Goal: Task Accomplishment & Management: Manage account settings

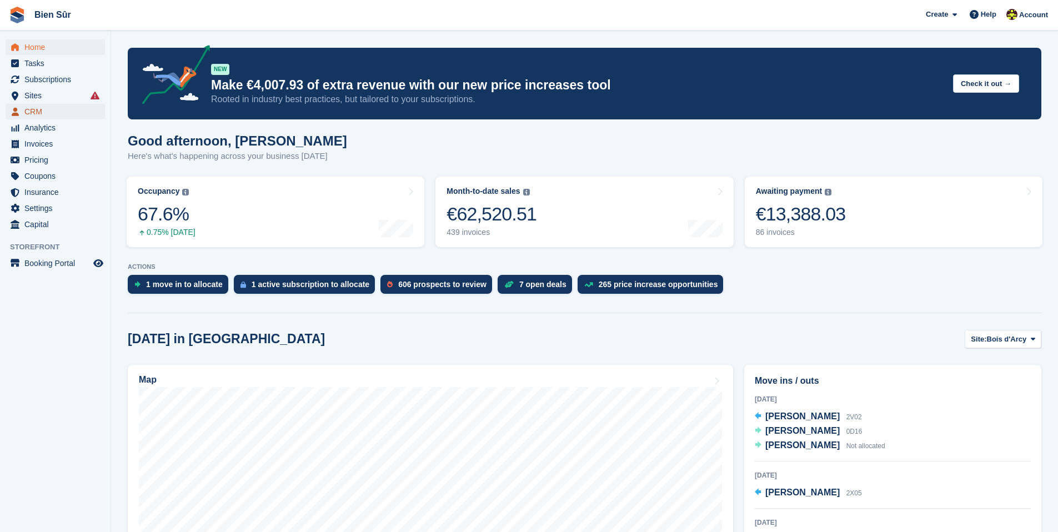
click at [49, 115] on span "CRM" at bounding box center [57, 112] width 67 height 16
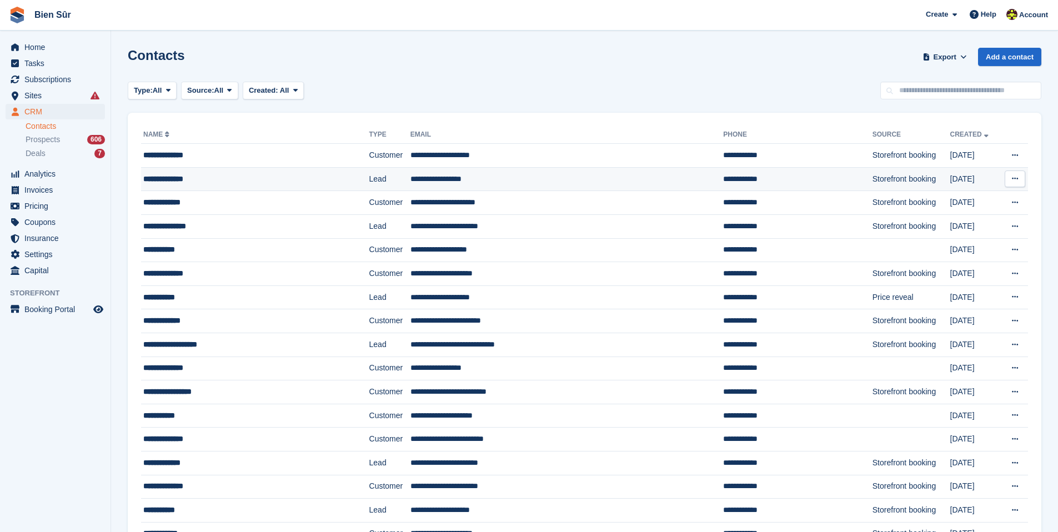
click at [183, 179] on div "**********" at bounding box center [235, 179] width 184 height 12
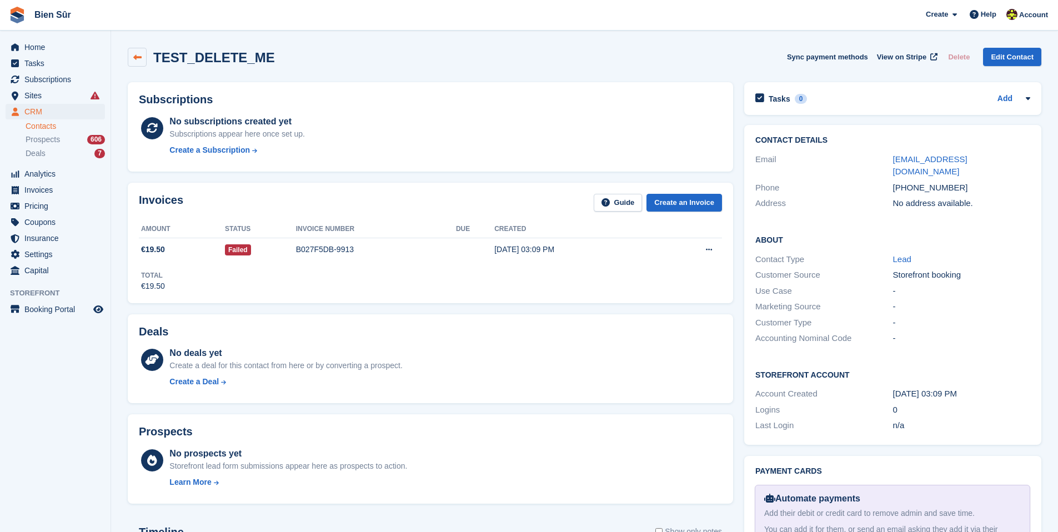
click at [136, 61] on icon at bounding box center [137, 57] width 8 height 8
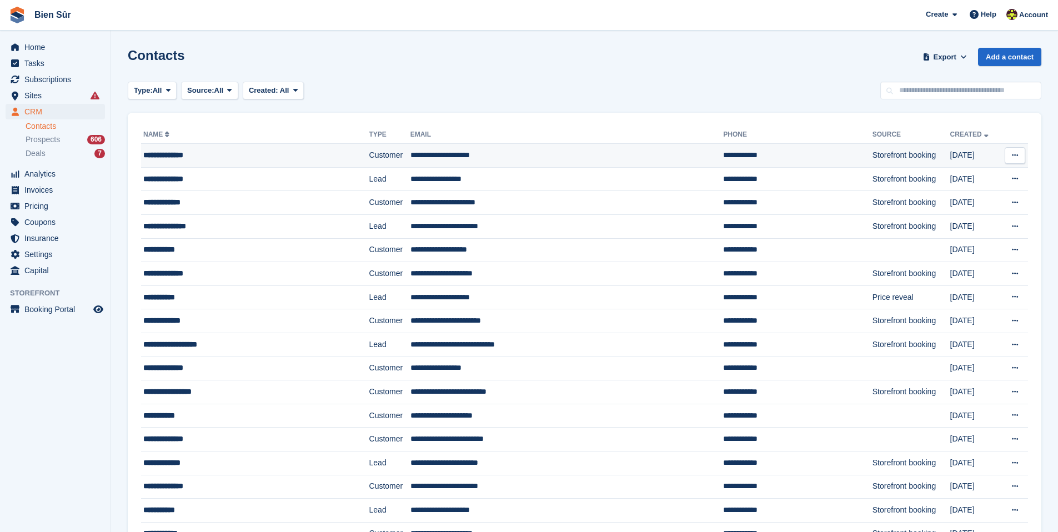
click at [217, 154] on div "**********" at bounding box center [235, 155] width 184 height 12
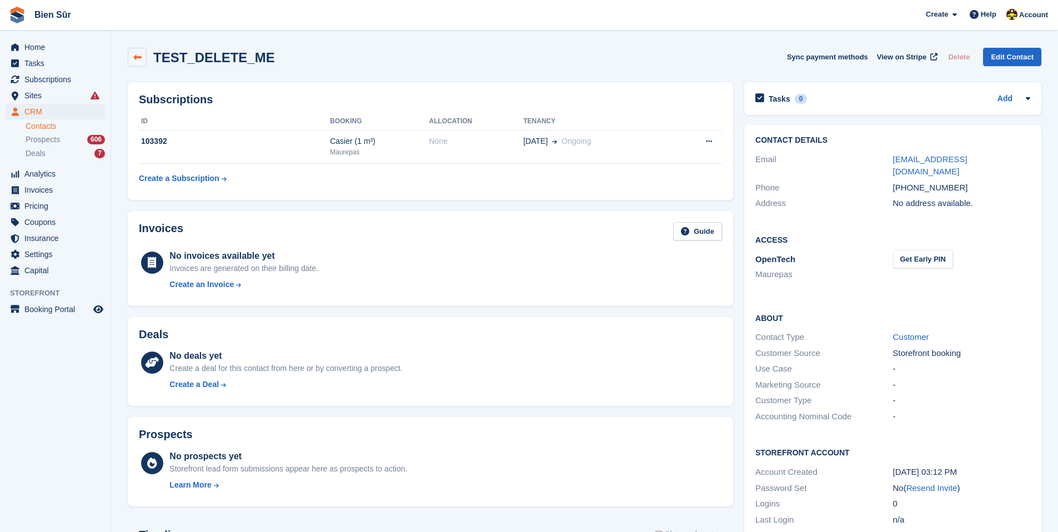
click at [134, 59] on icon at bounding box center [137, 57] width 8 height 8
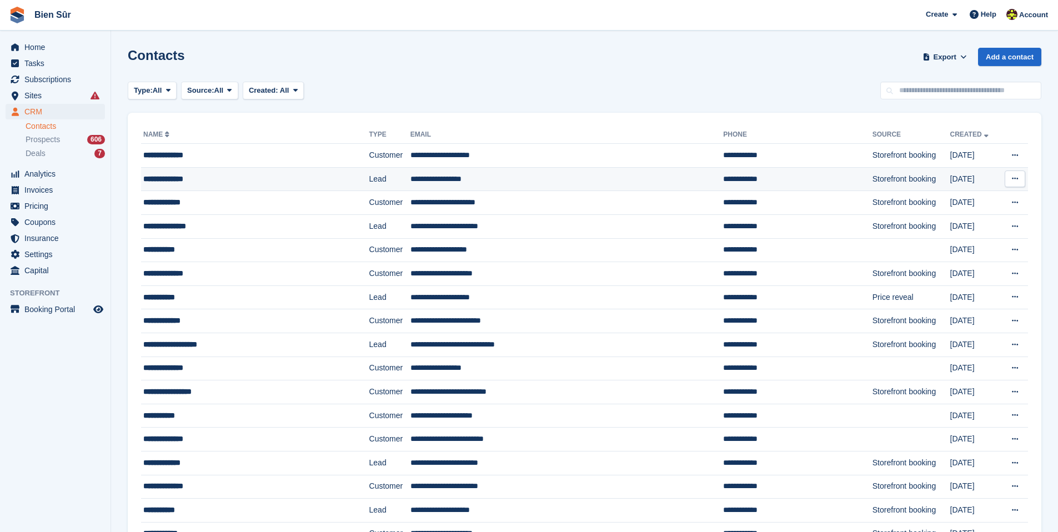
click at [191, 181] on div "**********" at bounding box center [235, 179] width 184 height 12
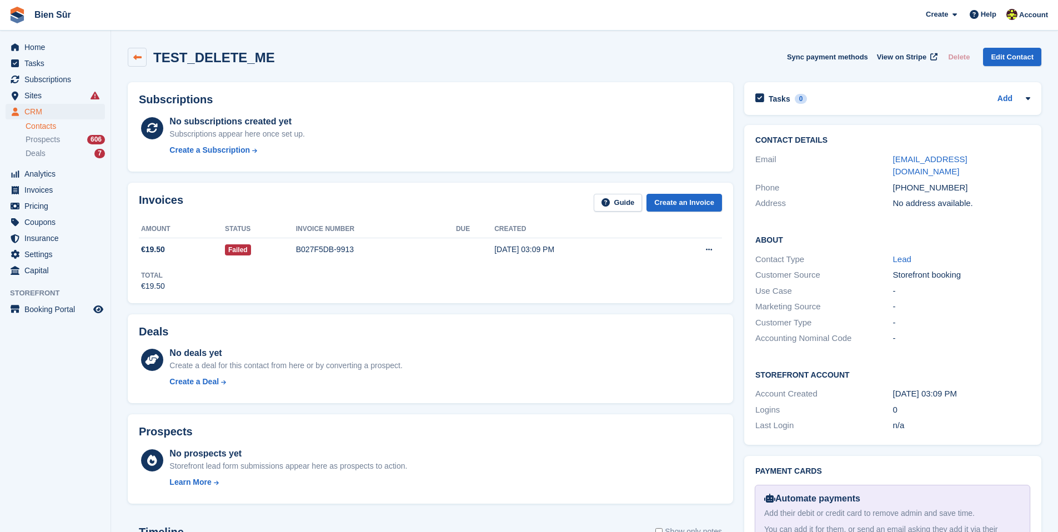
click at [144, 59] on link at bounding box center [137, 57] width 19 height 19
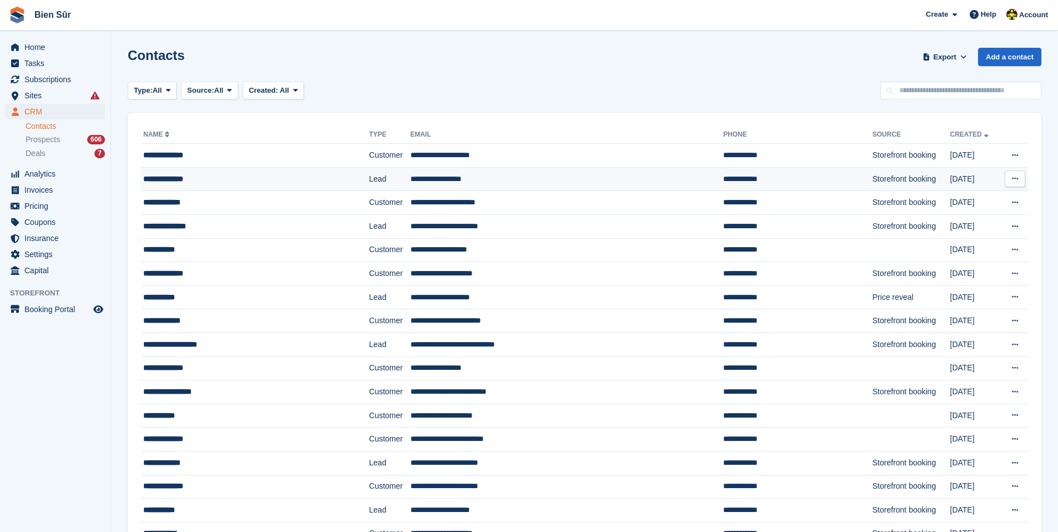
click at [1011, 178] on button at bounding box center [1015, 179] width 21 height 17
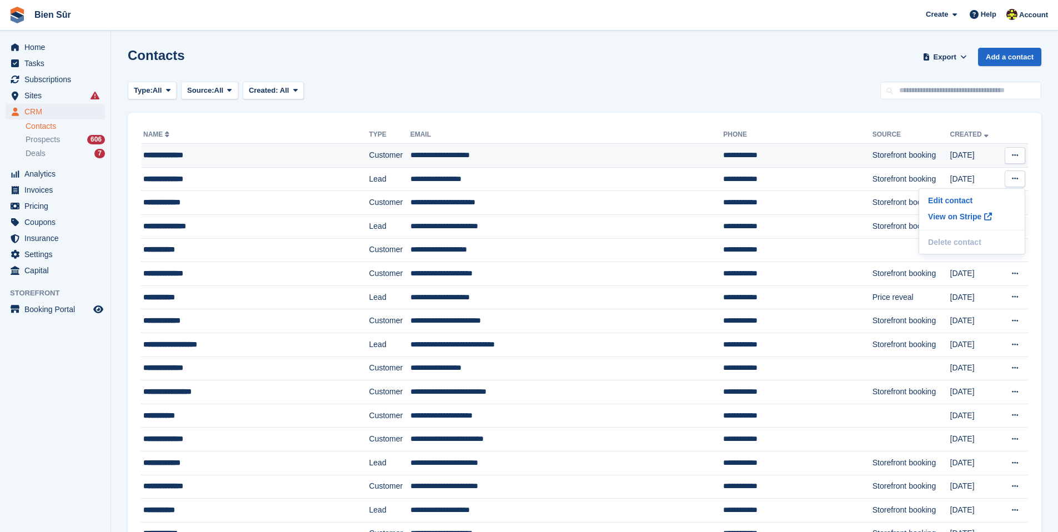
click at [1013, 163] on button at bounding box center [1015, 155] width 21 height 17
click at [176, 156] on div "**********" at bounding box center [235, 155] width 184 height 12
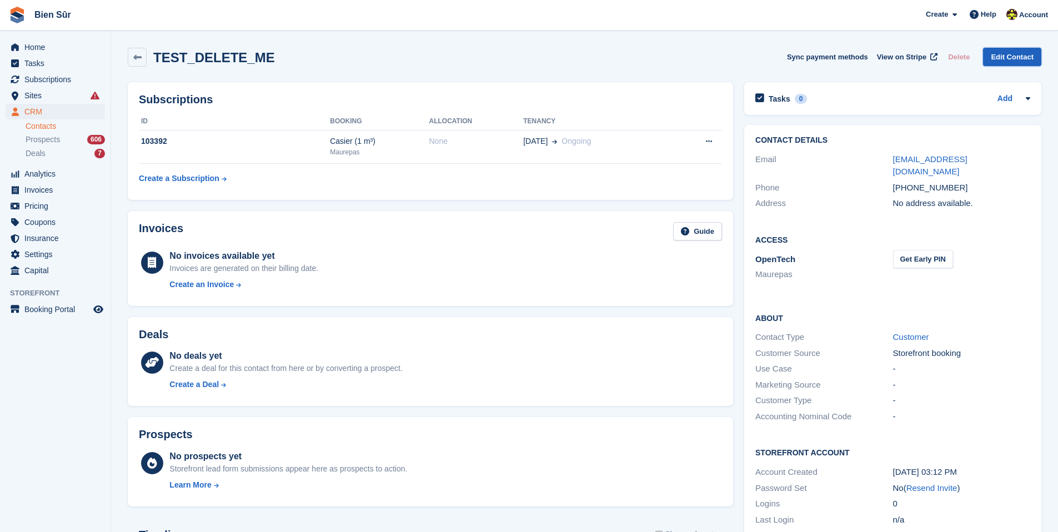
click at [1013, 58] on link "Edit Contact" at bounding box center [1012, 57] width 58 height 18
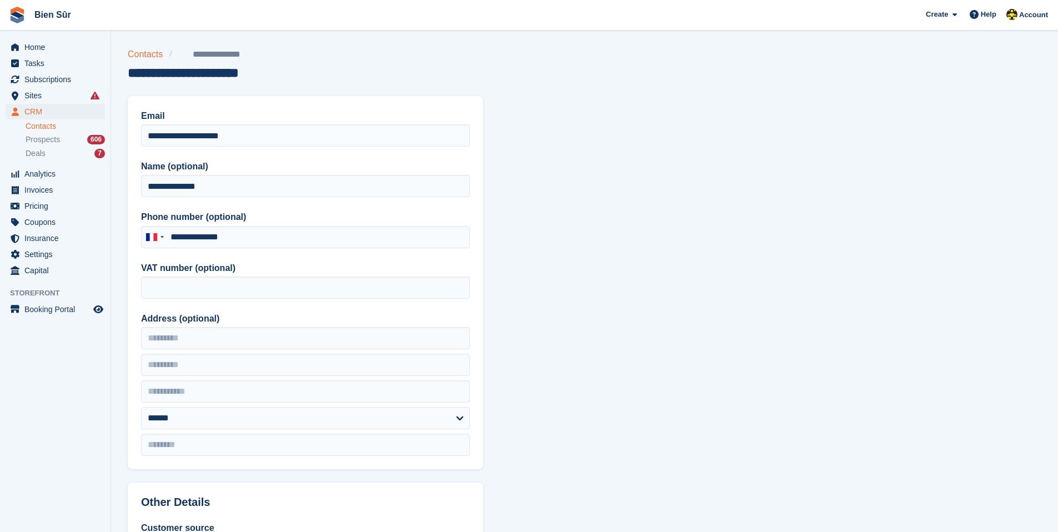
click at [138, 59] on link "Contacts" at bounding box center [149, 54] width 42 height 13
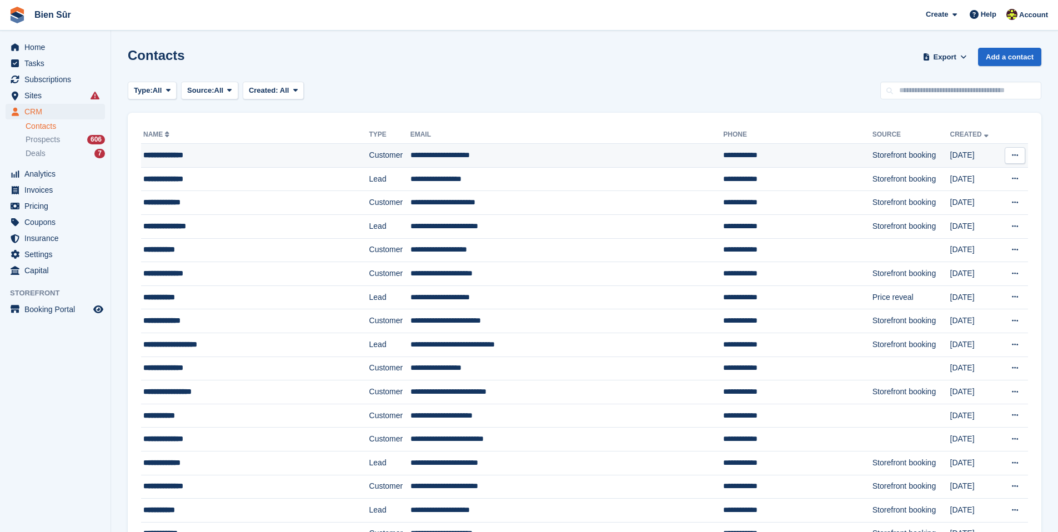
click at [1015, 152] on icon at bounding box center [1015, 155] width 6 height 7
click at [609, 53] on div "Contacts Export Export Contacts Export a CSV of all Contacts which match the cu…" at bounding box center [585, 64] width 914 height 32
click at [198, 173] on div "**********" at bounding box center [235, 179] width 184 height 12
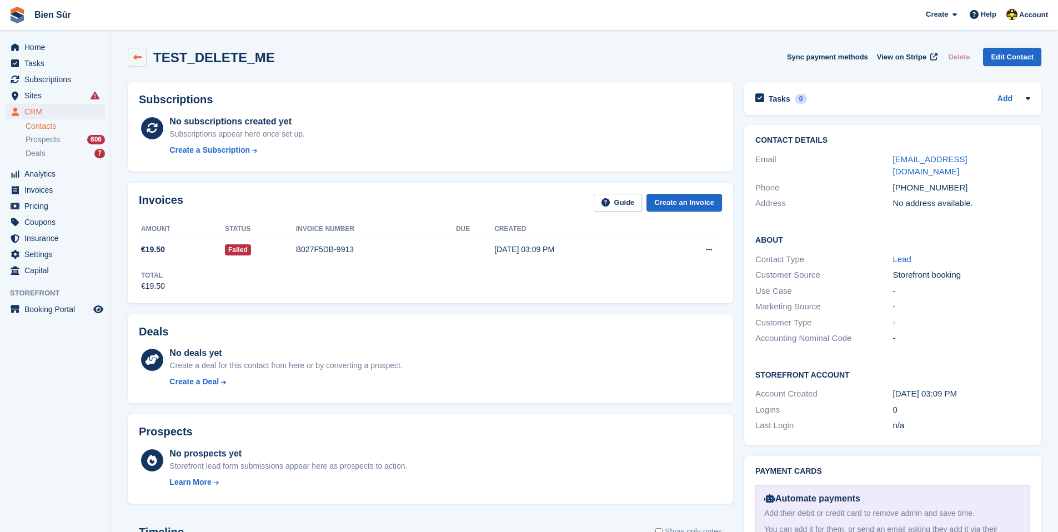
click at [136, 53] on icon at bounding box center [137, 57] width 8 height 8
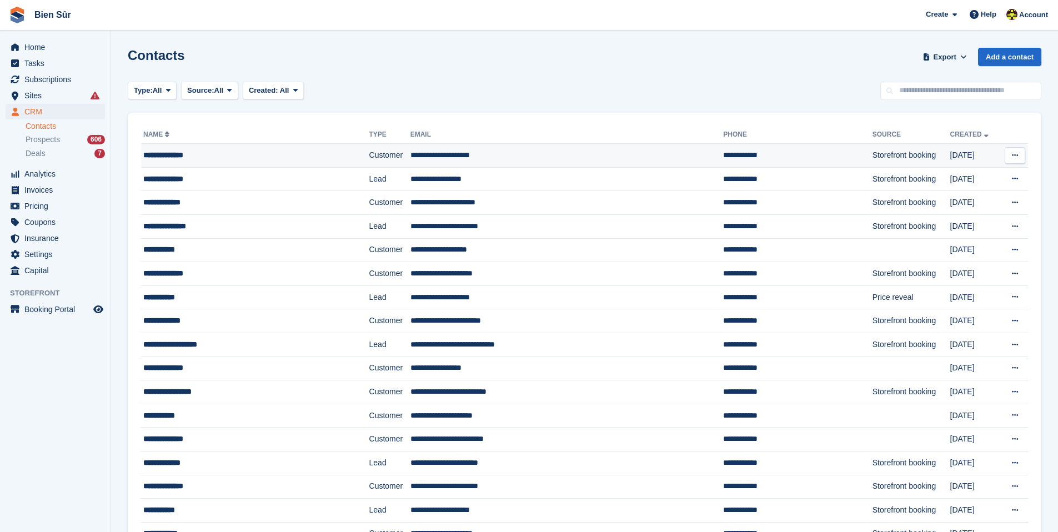
click at [248, 154] on div "**********" at bounding box center [235, 155] width 184 height 12
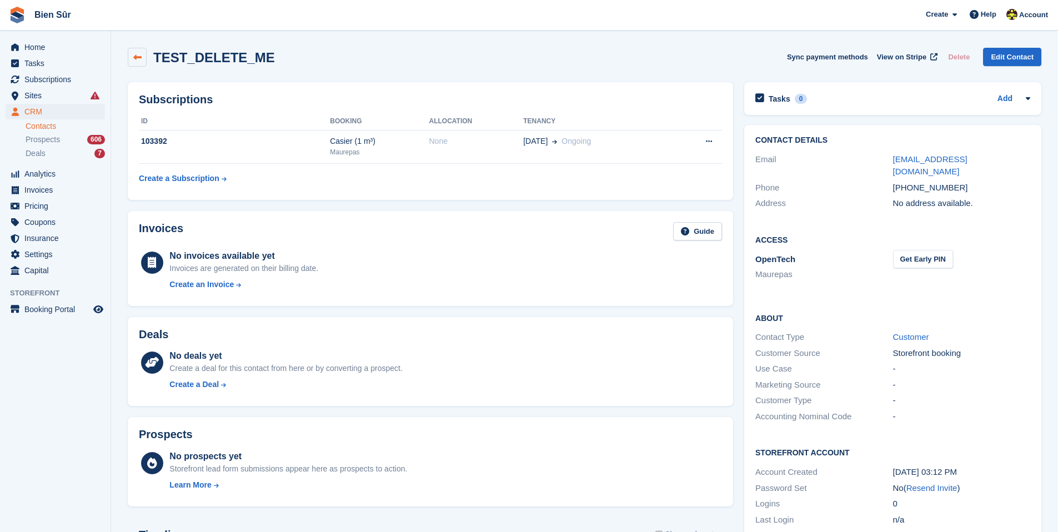
click at [139, 61] on icon at bounding box center [137, 57] width 8 height 8
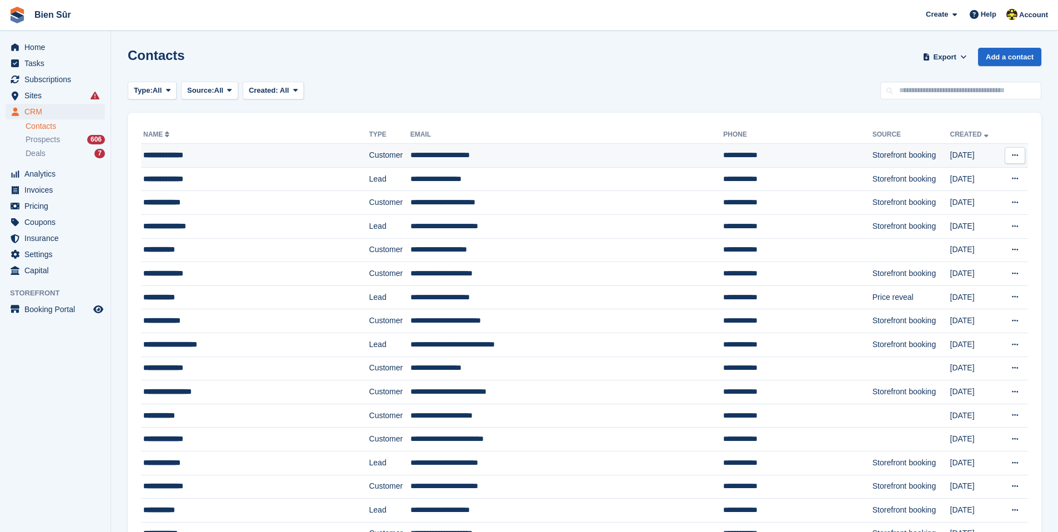
click at [1020, 157] on button at bounding box center [1015, 155] width 21 height 17
click at [723, 98] on div "Type: All All Lead Customer Source: All All Storefront Backoffice Pre-Opening i…" at bounding box center [585, 91] width 914 height 18
click at [1009, 179] on button at bounding box center [1015, 179] width 21 height 17
click at [1020, 158] on button at bounding box center [1015, 155] width 21 height 17
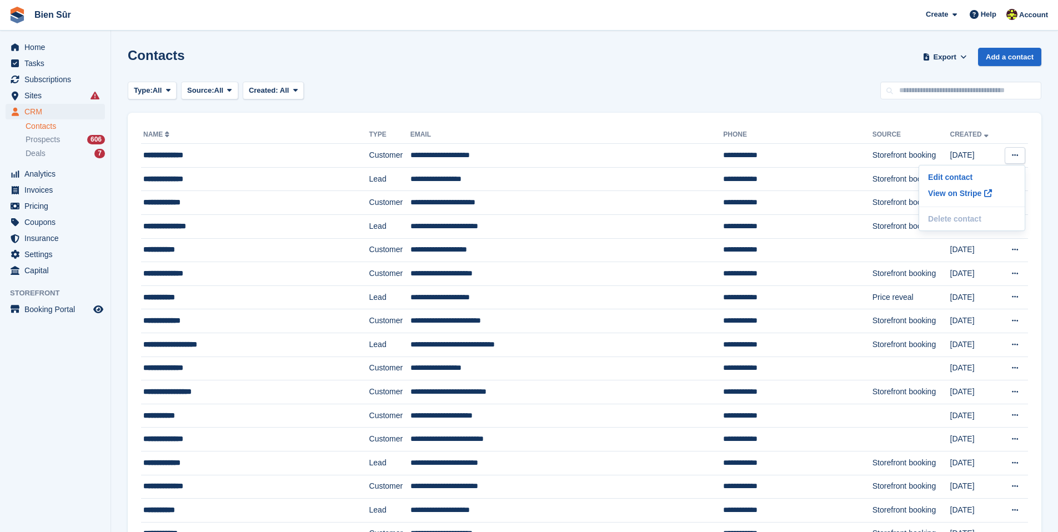
click at [616, 71] on div "Contacts Export Export Contacts Export a CSV of all Contacts which match the cu…" at bounding box center [585, 64] width 914 height 32
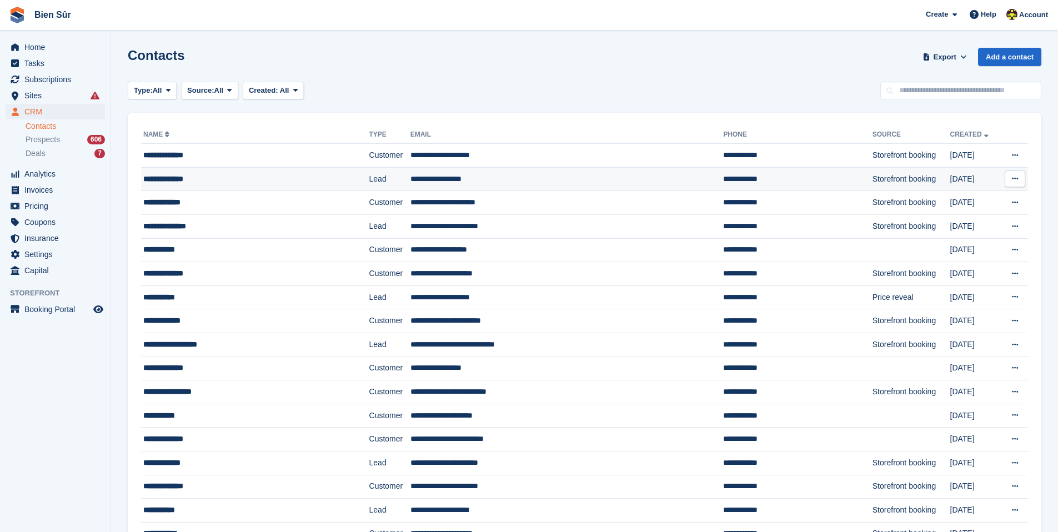
click at [297, 183] on div "**********" at bounding box center [235, 179] width 184 height 12
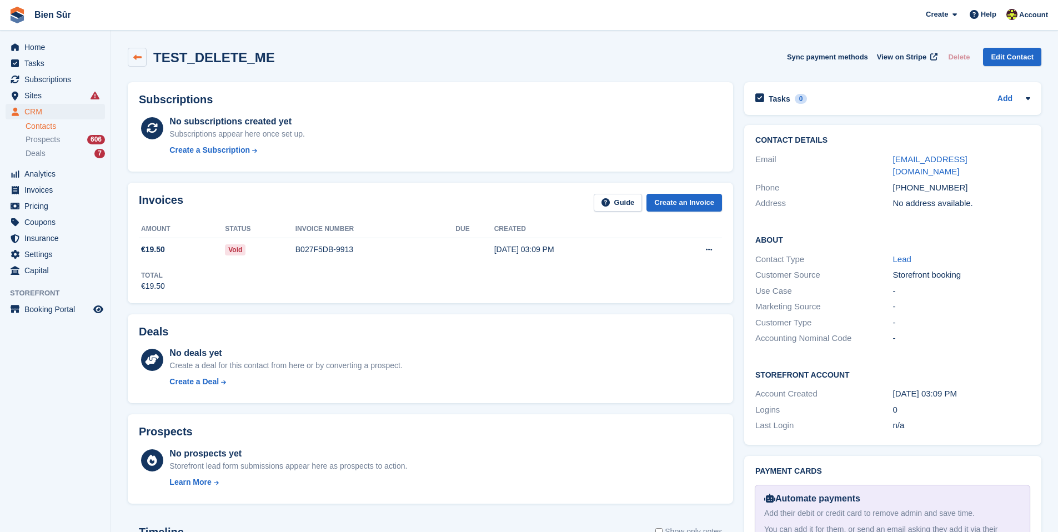
click at [137, 55] on icon at bounding box center [137, 57] width 8 height 8
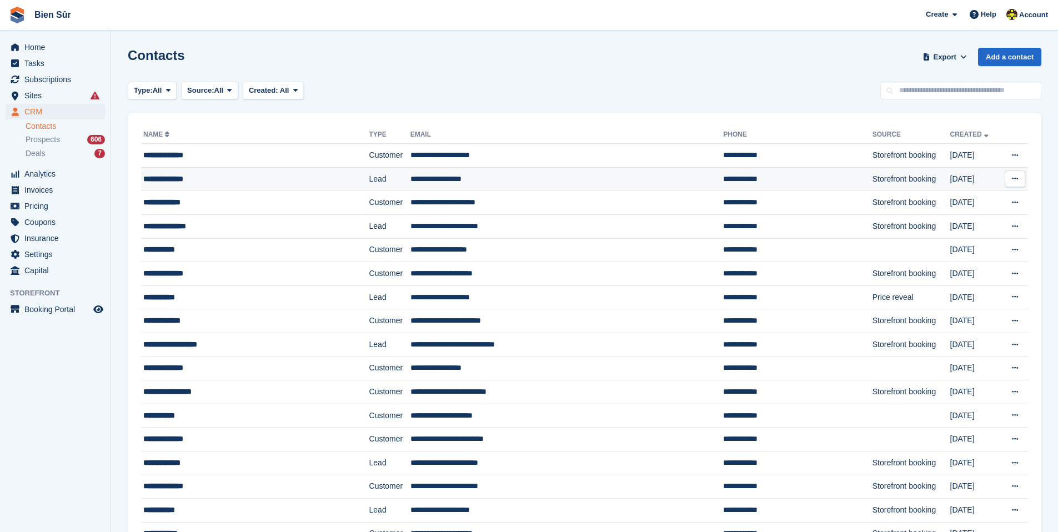
click at [1021, 176] on button at bounding box center [1015, 179] width 21 height 17
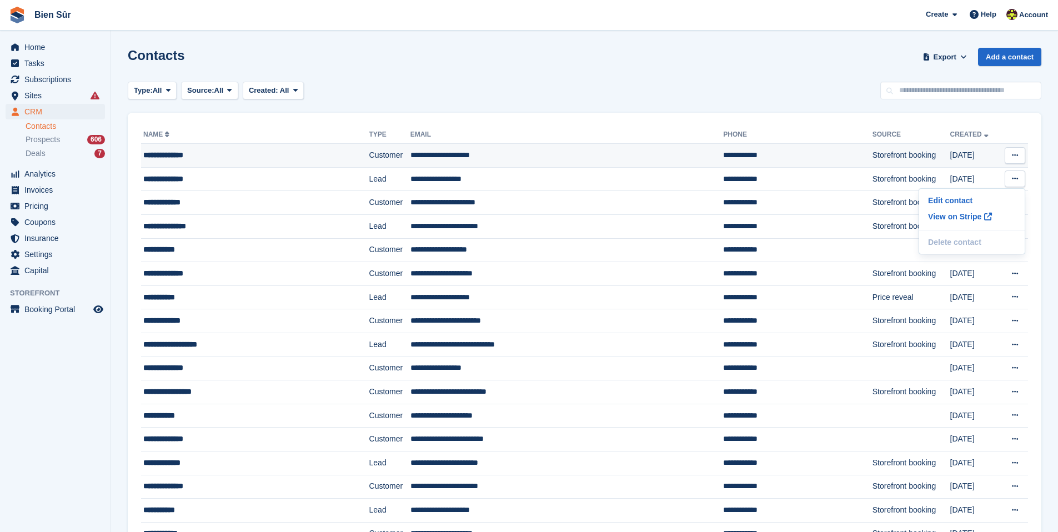
click at [1017, 157] on icon at bounding box center [1015, 155] width 6 height 7
drag, startPoint x: 751, startPoint y: 94, endPoint x: 745, endPoint y: 96, distance: 5.7
click at [751, 94] on div "Type: All All Lead Customer Source: All All Storefront Backoffice Pre-Opening i…" at bounding box center [585, 91] width 914 height 18
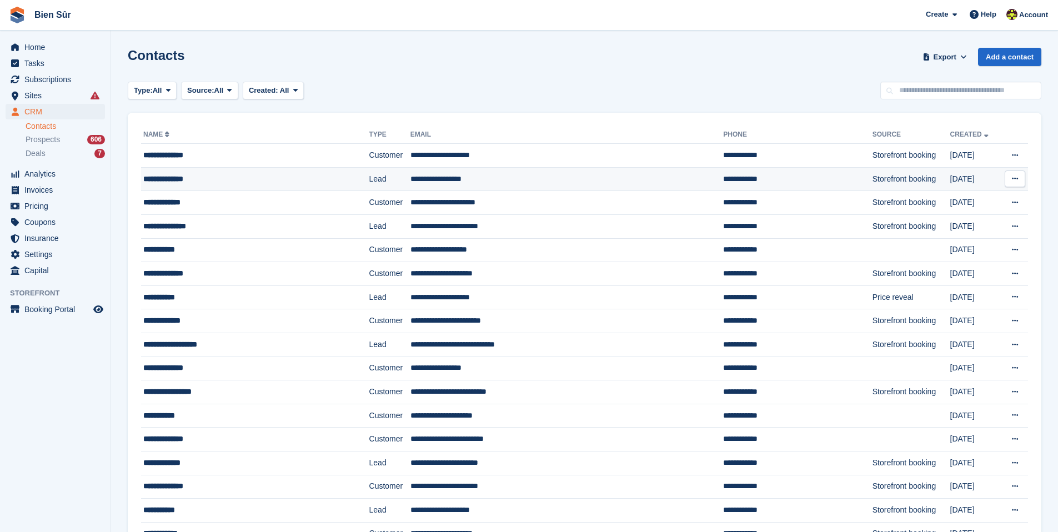
click at [268, 189] on td "**********" at bounding box center [255, 179] width 228 height 24
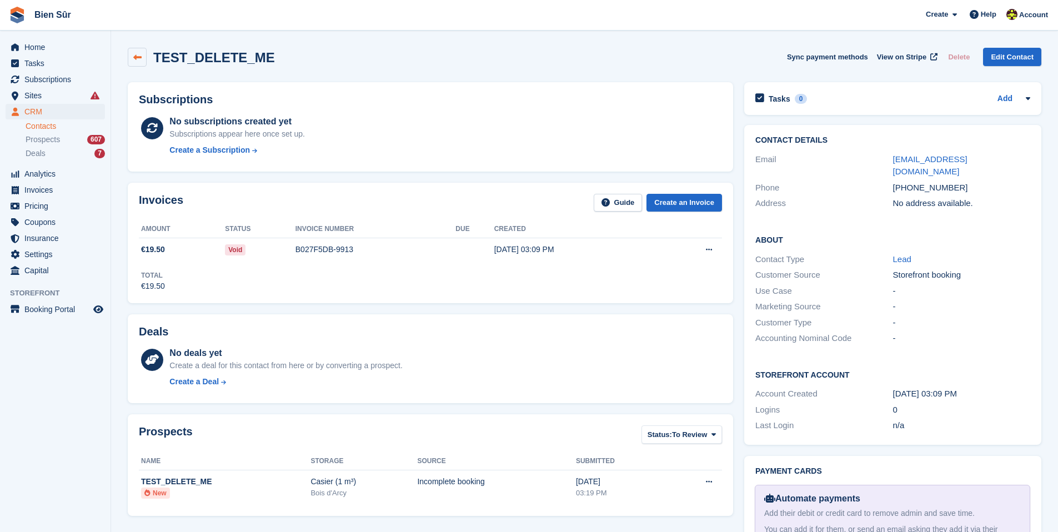
click at [146, 58] on link at bounding box center [137, 57] width 19 height 19
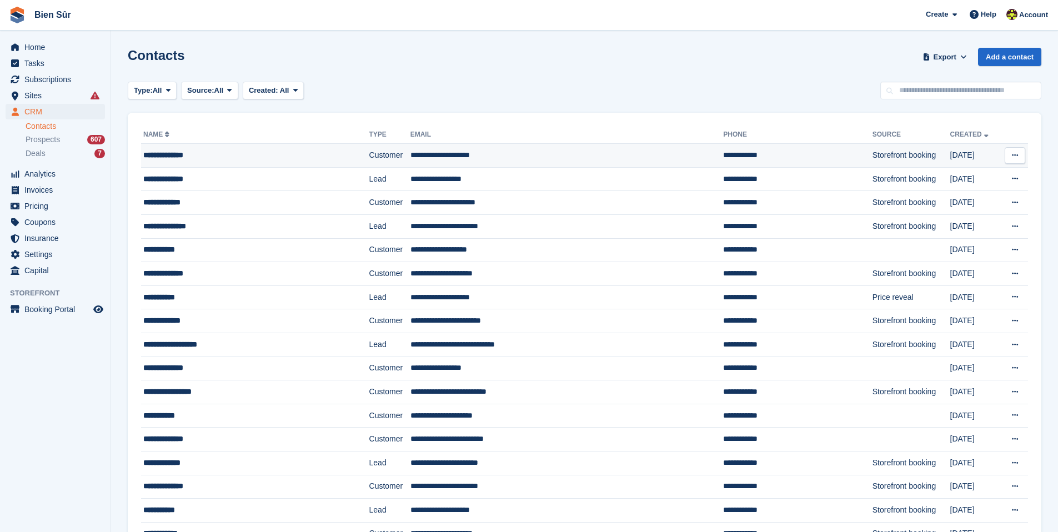
click at [258, 157] on div "**********" at bounding box center [235, 155] width 184 height 12
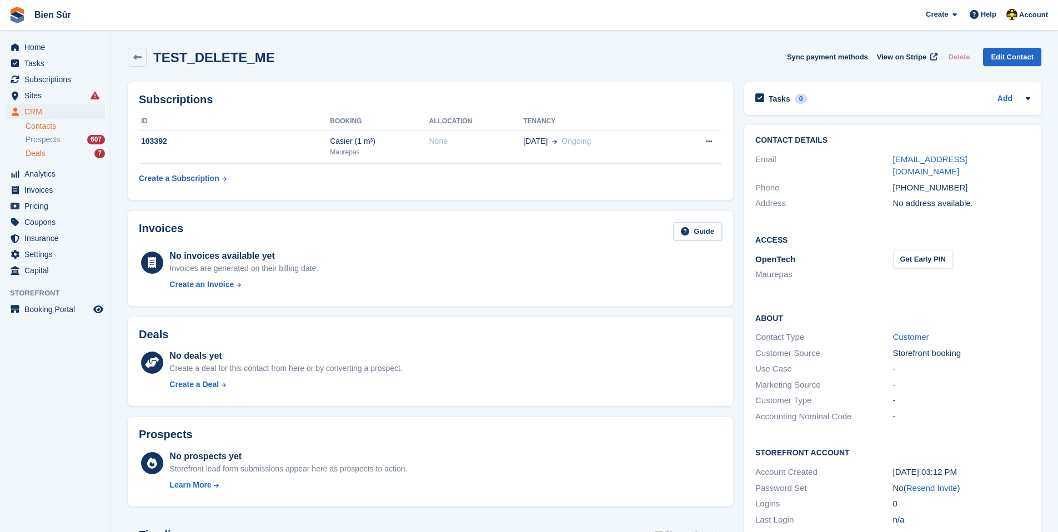
click at [78, 154] on div "Deals 7" at bounding box center [65, 153] width 79 height 11
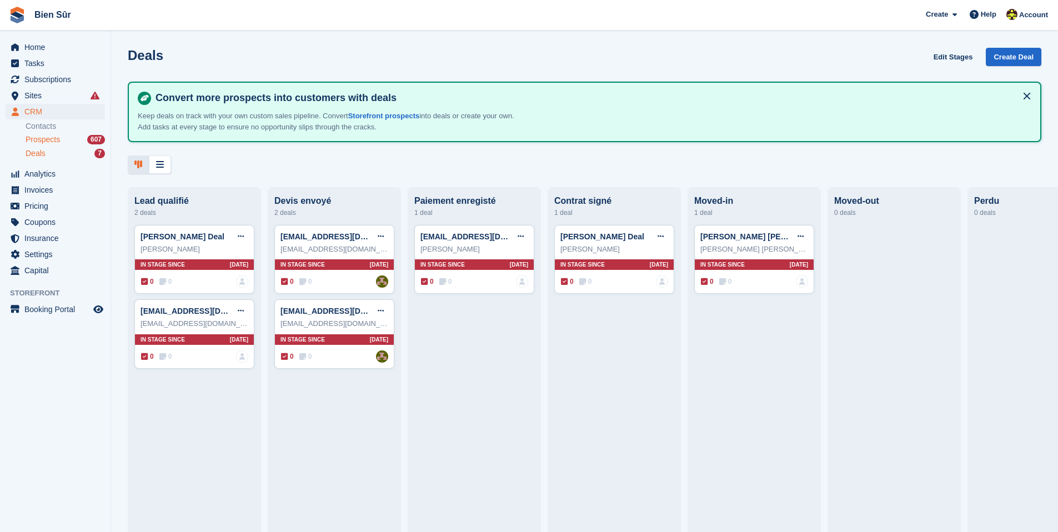
click at [53, 139] on span "Prospects" at bounding box center [43, 139] width 34 height 11
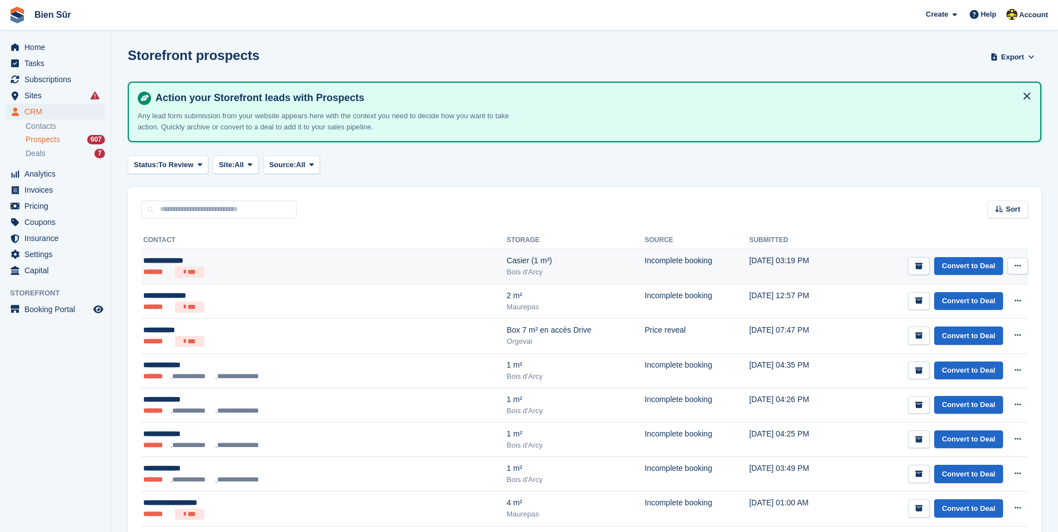
click at [1018, 271] on button at bounding box center [1018, 266] width 21 height 17
click at [842, 269] on td "Convert to Deal View contact Edit contact Delete prospect" at bounding box center [935, 266] width 186 height 35
click at [1020, 263] on icon at bounding box center [1018, 265] width 6 height 7
click at [984, 324] on p "Delete prospect" at bounding box center [975, 326] width 97 height 14
click at [190, 263] on div "**********" at bounding box center [260, 261] width 234 height 12
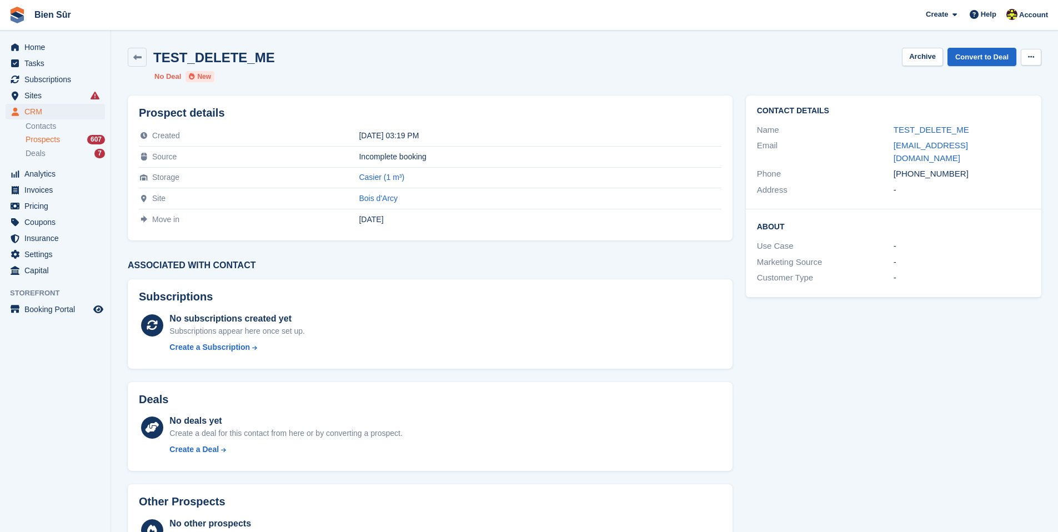
click at [1028, 56] on icon at bounding box center [1031, 56] width 6 height 7
click at [990, 82] on p "Delete prospect" at bounding box center [988, 79] width 97 height 14
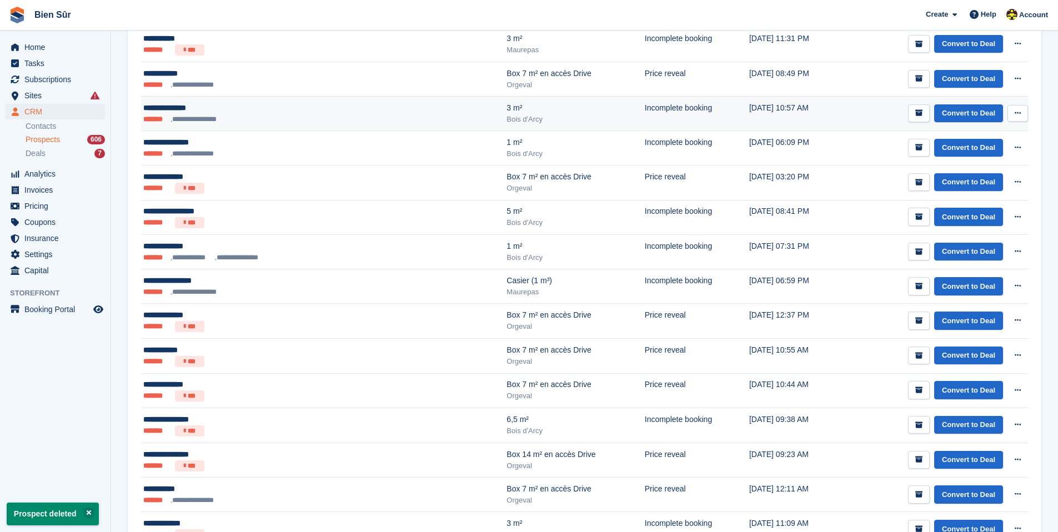
scroll to position [621, 0]
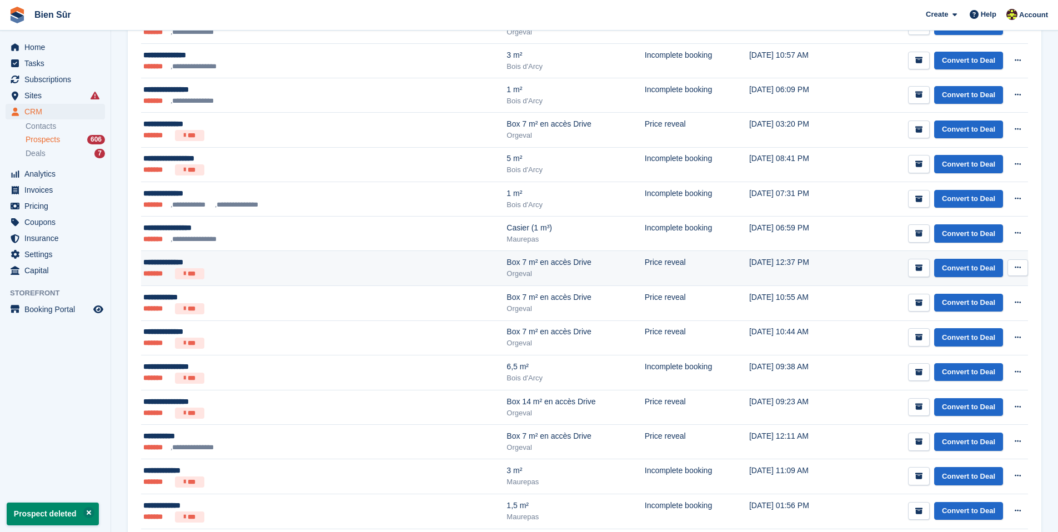
click at [197, 264] on div "**********" at bounding box center [260, 263] width 234 height 12
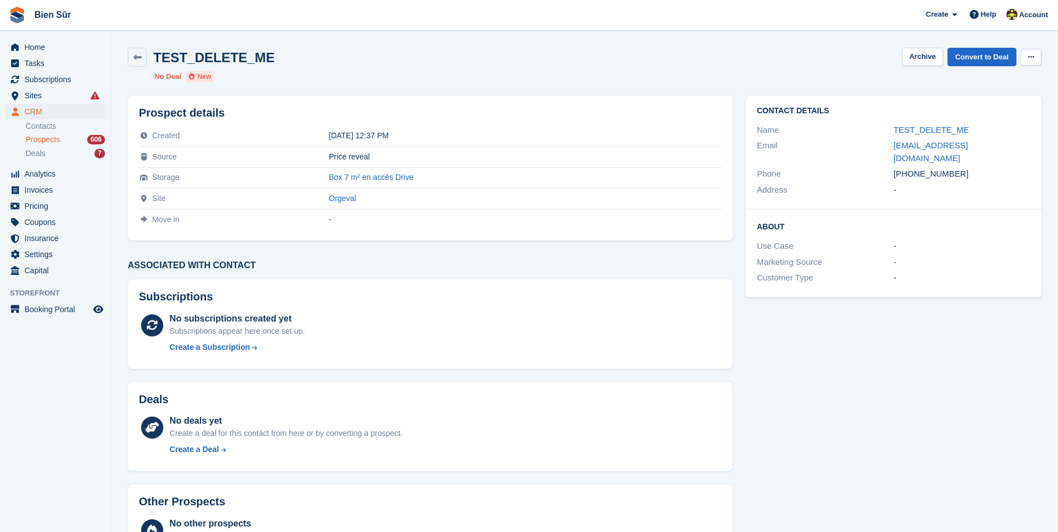
click at [1041, 54] on button at bounding box center [1031, 57] width 21 height 17
click at [990, 82] on p "Delete prospect" at bounding box center [988, 79] width 97 height 14
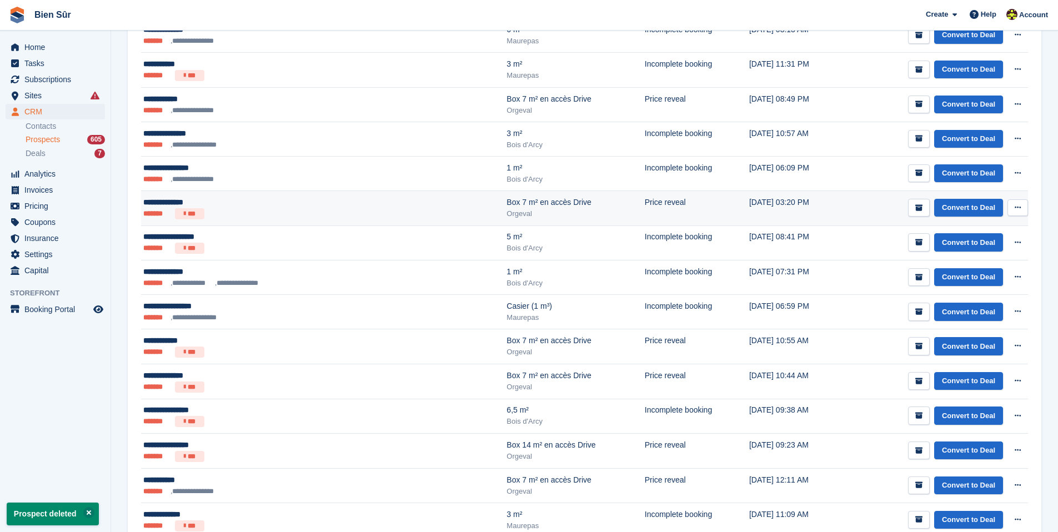
scroll to position [522, 0]
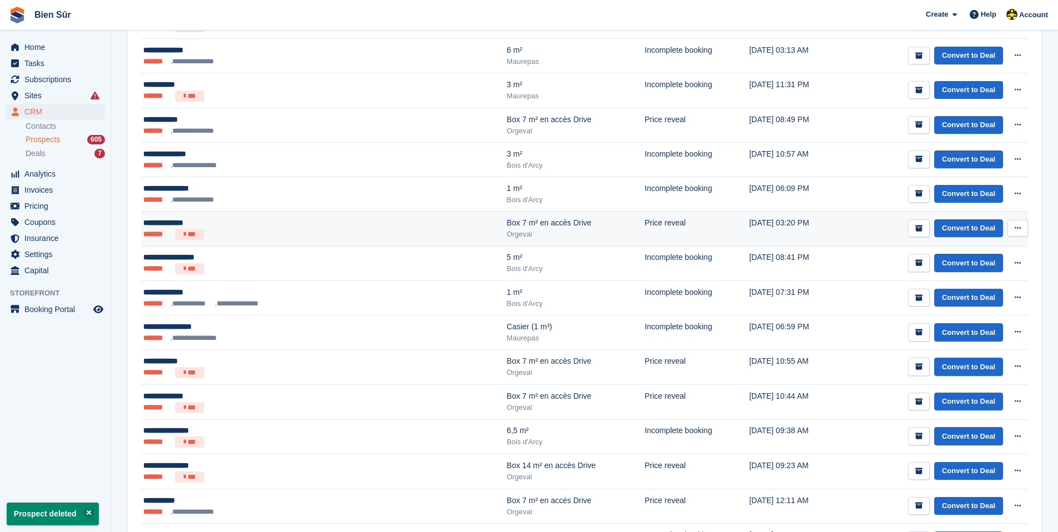
click at [262, 229] on ul "******* ***" at bounding box center [260, 234] width 234 height 11
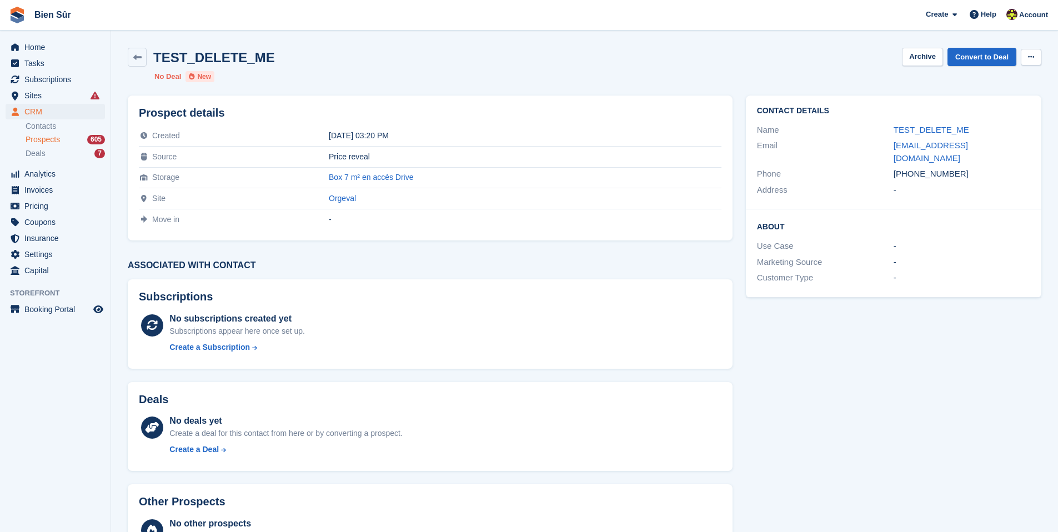
click at [1037, 57] on button at bounding box center [1031, 57] width 21 height 17
click at [977, 77] on p "Delete prospect" at bounding box center [988, 79] width 97 height 14
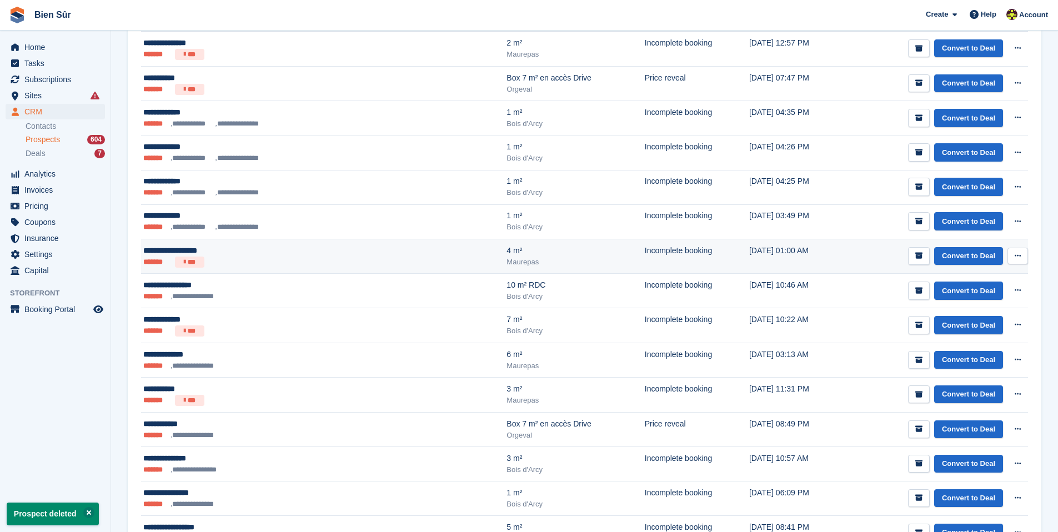
scroll to position [597, 0]
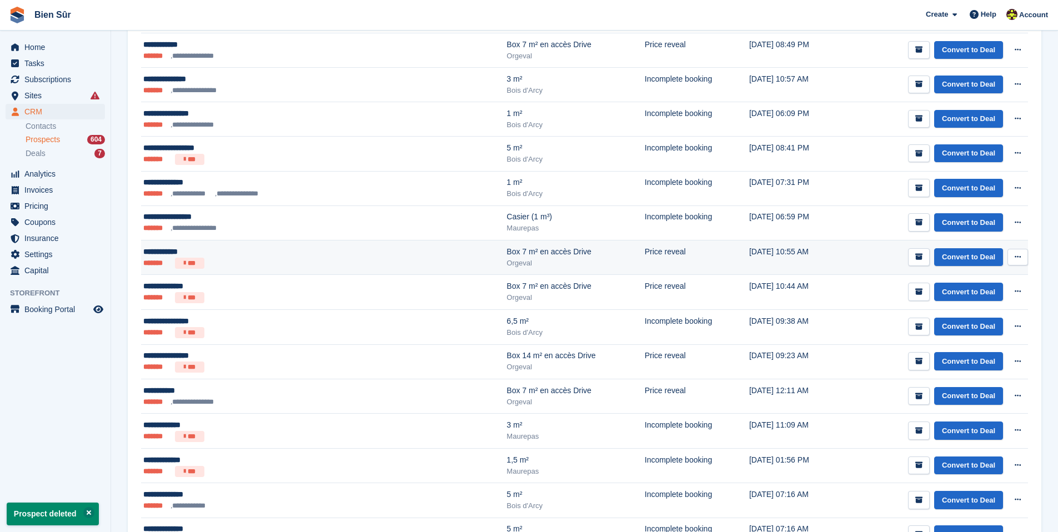
click at [249, 258] on ul "******* ***" at bounding box center [260, 263] width 234 height 11
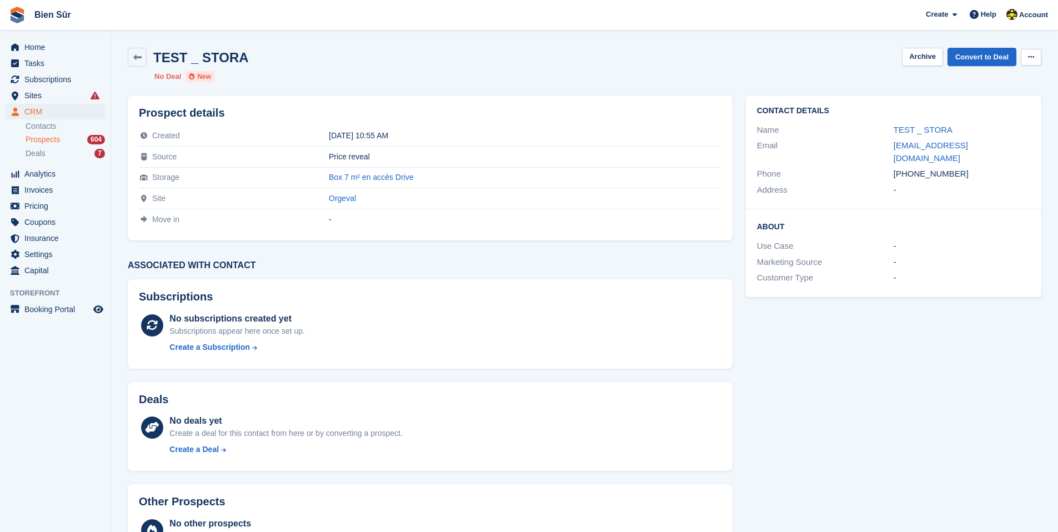
click at [1030, 57] on icon at bounding box center [1031, 56] width 6 height 7
click at [971, 82] on p "Delete prospect" at bounding box center [988, 79] width 97 height 14
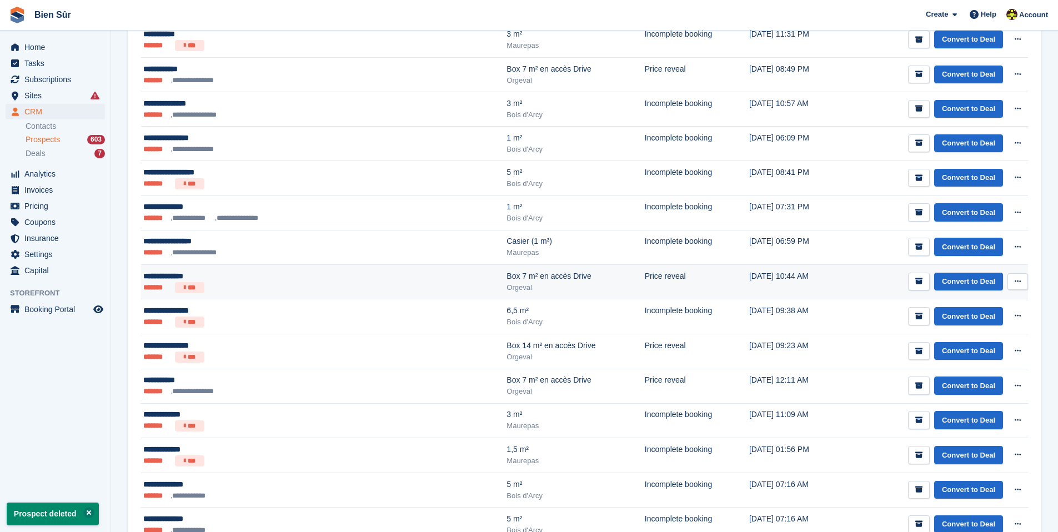
scroll to position [587, 0]
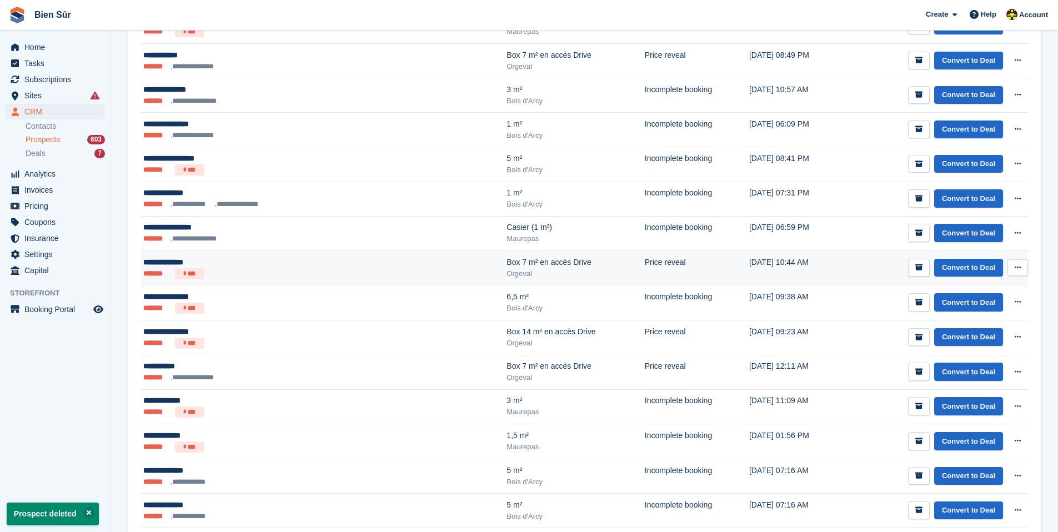
click at [253, 264] on div "**********" at bounding box center [260, 263] width 234 height 12
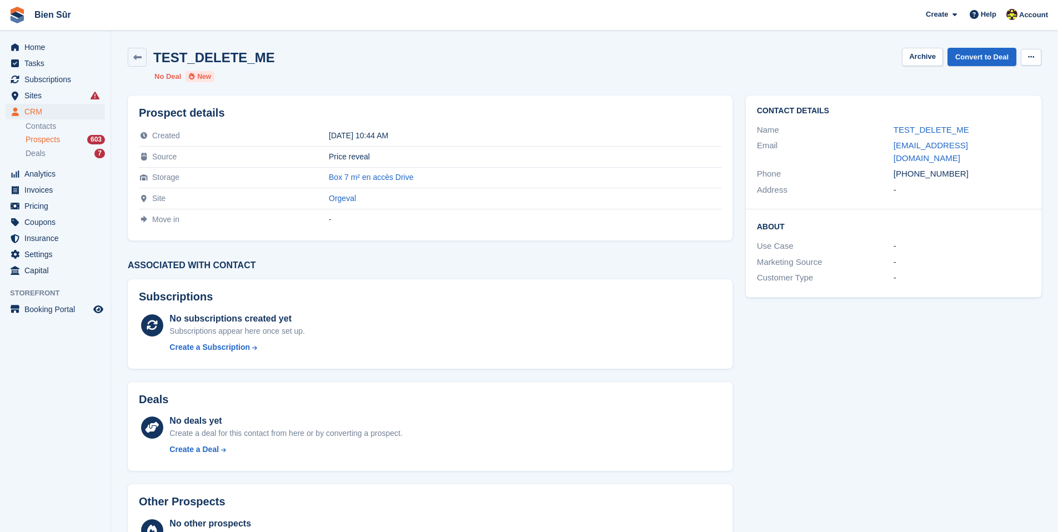
click at [1022, 54] on button at bounding box center [1031, 57] width 21 height 17
click at [998, 84] on p "Delete prospect" at bounding box center [988, 79] width 97 height 14
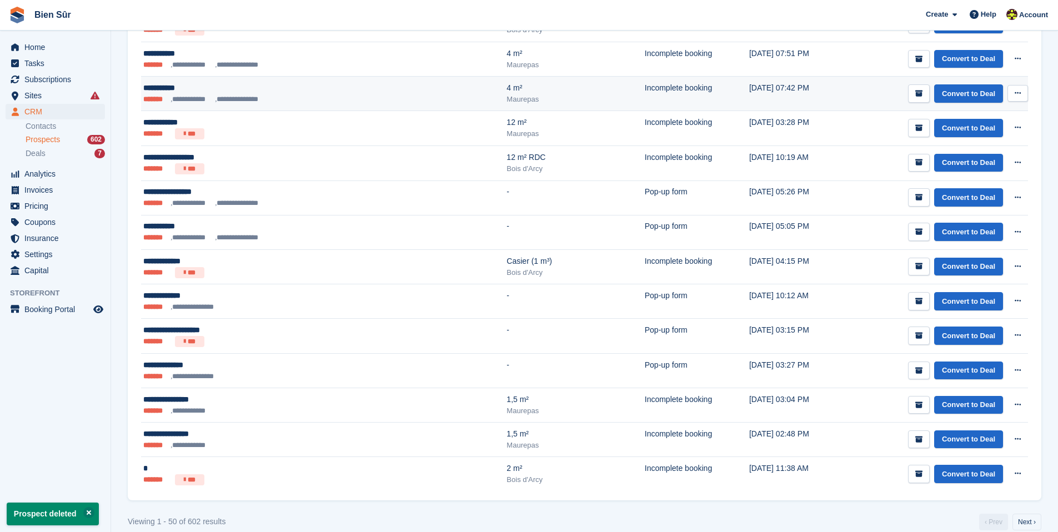
scroll to position [1503, 0]
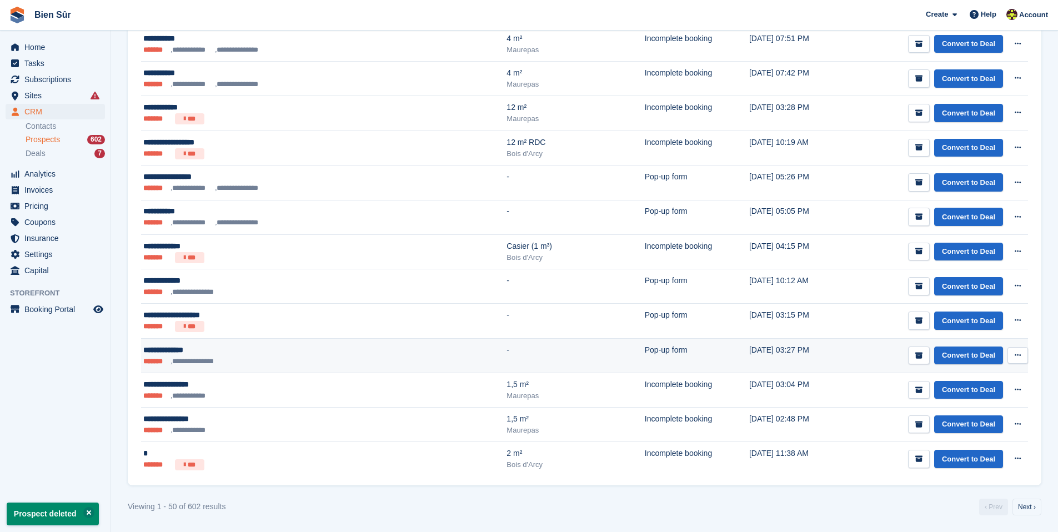
click at [269, 363] on ul "**********" at bounding box center [260, 361] width 234 height 11
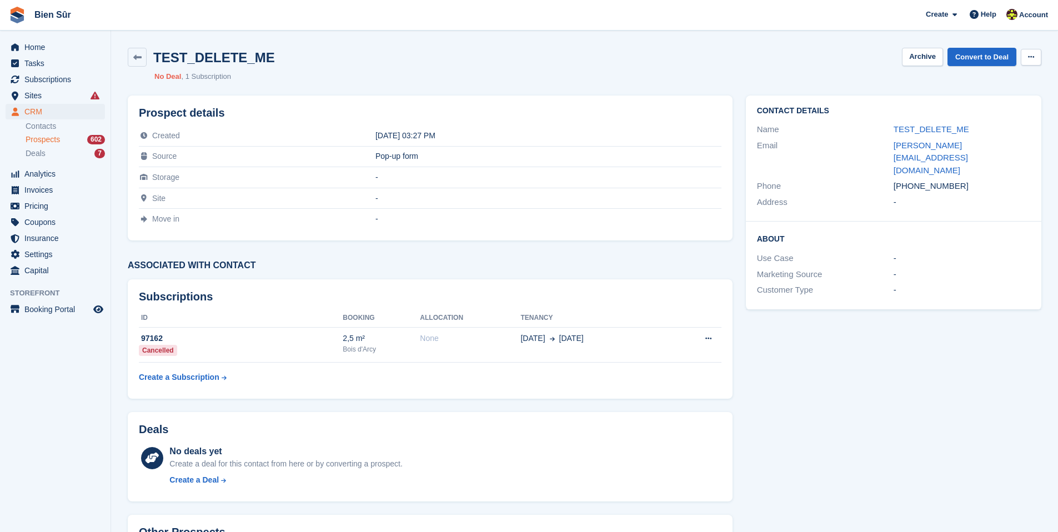
click at [1037, 56] on button at bounding box center [1031, 57] width 21 height 17
click at [970, 78] on p "Delete prospect" at bounding box center [988, 79] width 97 height 14
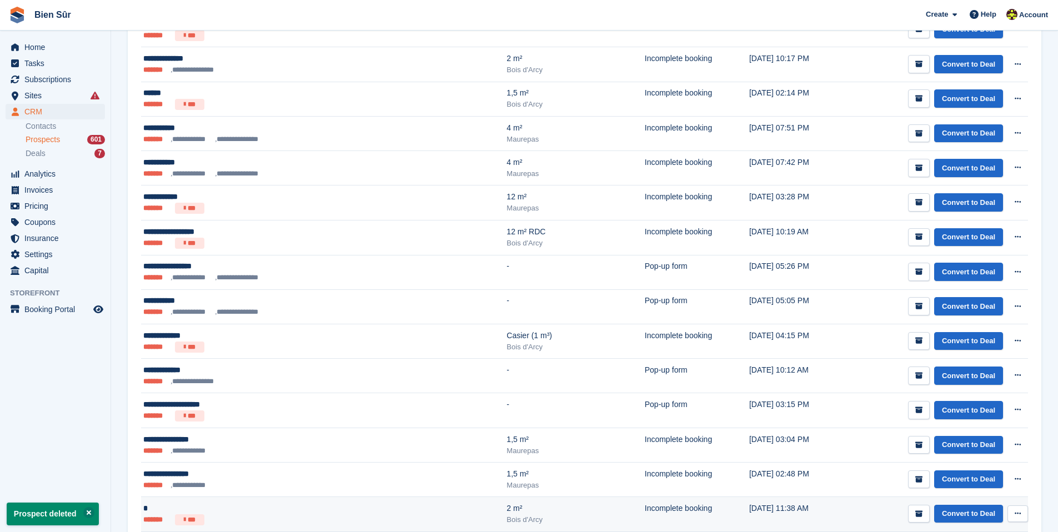
scroll to position [1503, 0]
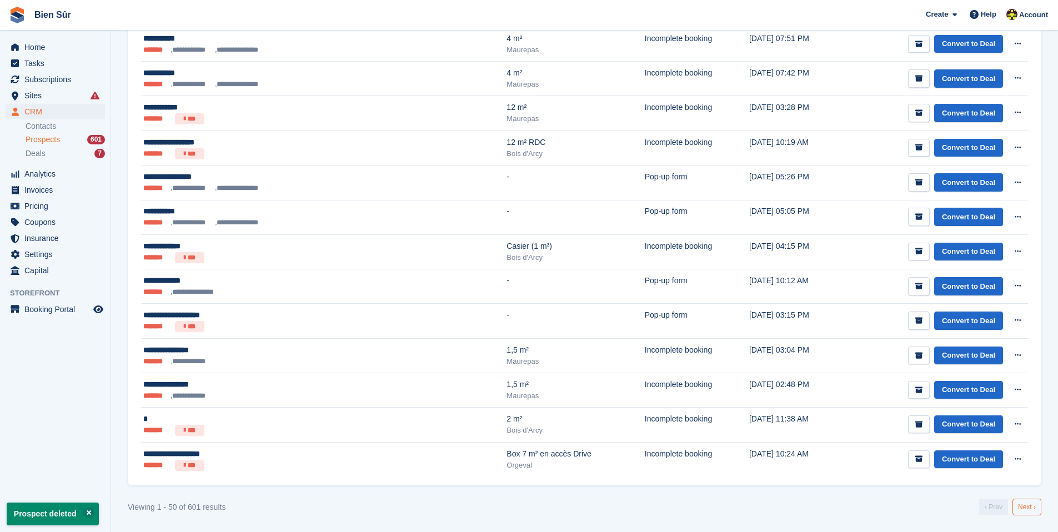
click at [1023, 507] on link "Next ›" at bounding box center [1027, 507] width 29 height 17
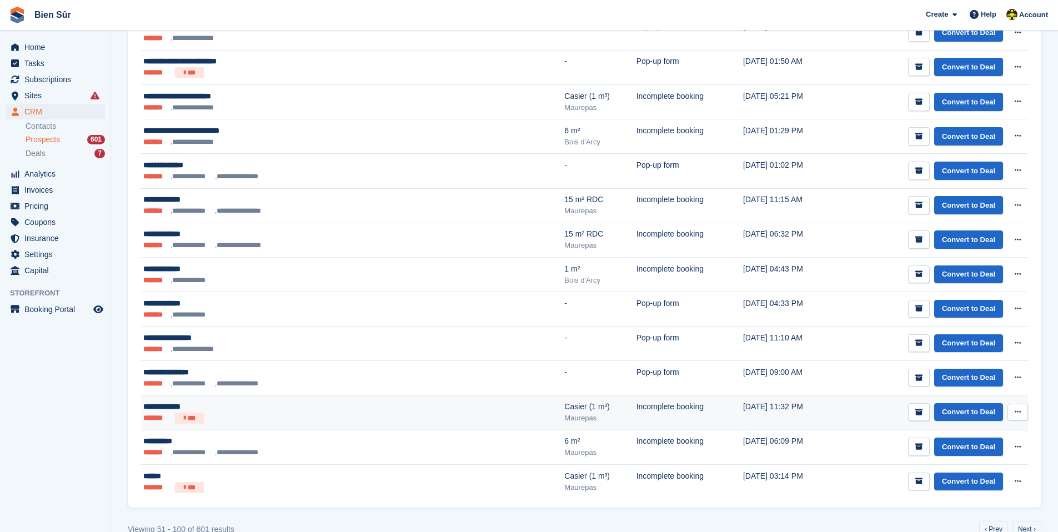
scroll to position [1503, 0]
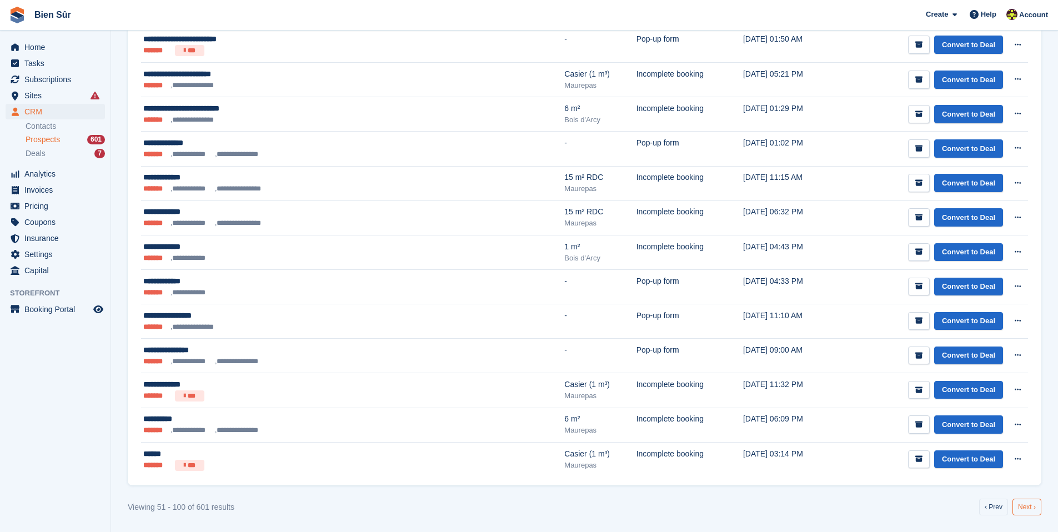
click at [1032, 509] on link "Next ›" at bounding box center [1027, 507] width 29 height 17
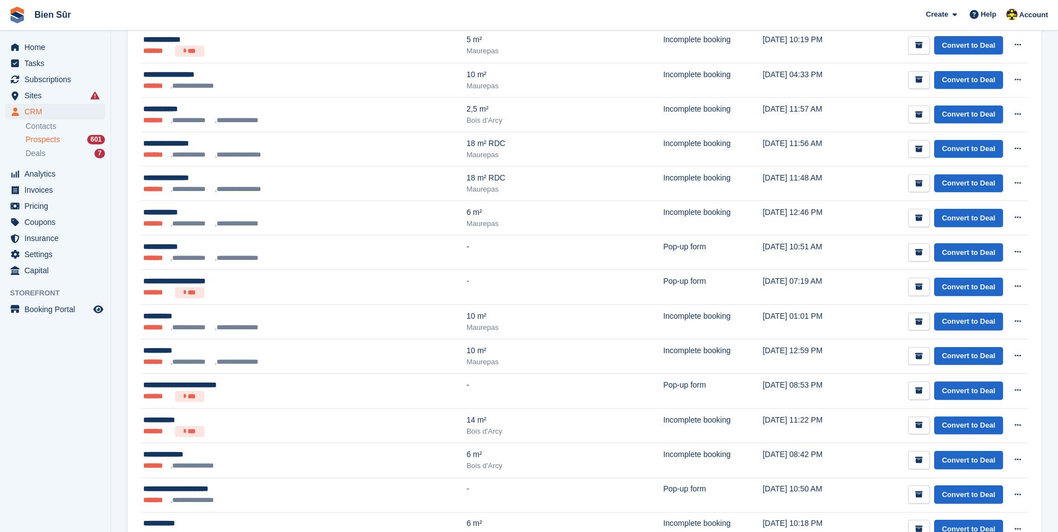
scroll to position [1502, 0]
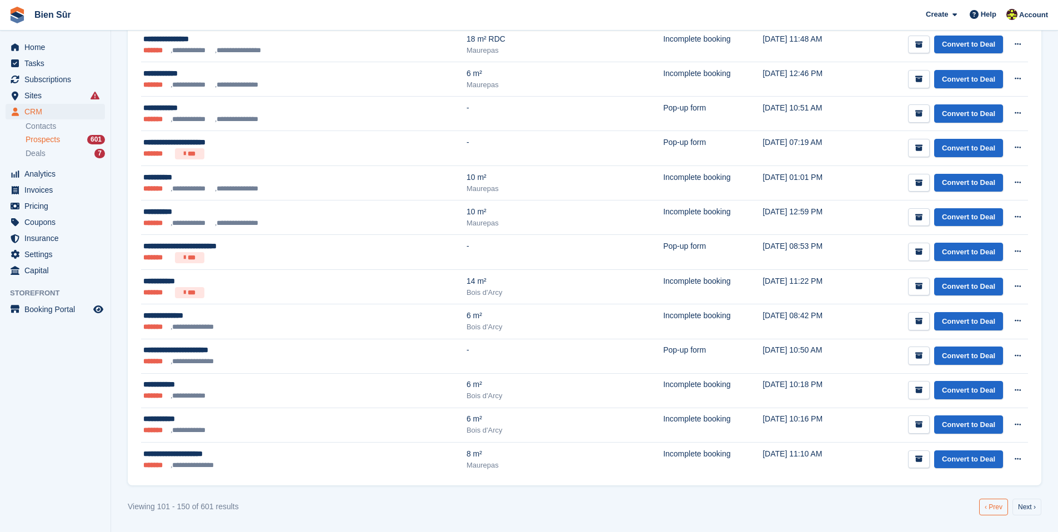
click at [984, 504] on link "‹ Prev" at bounding box center [993, 507] width 29 height 17
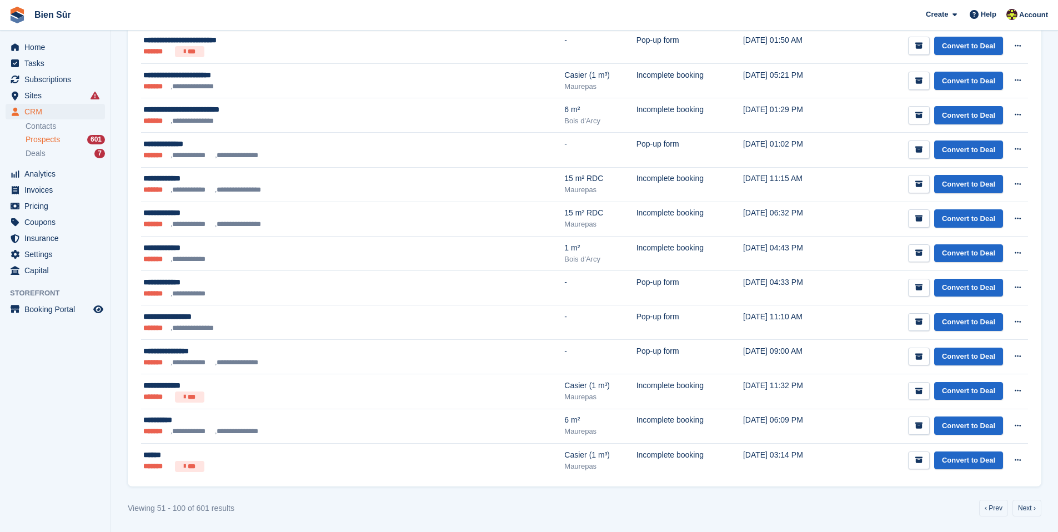
scroll to position [1503, 0]
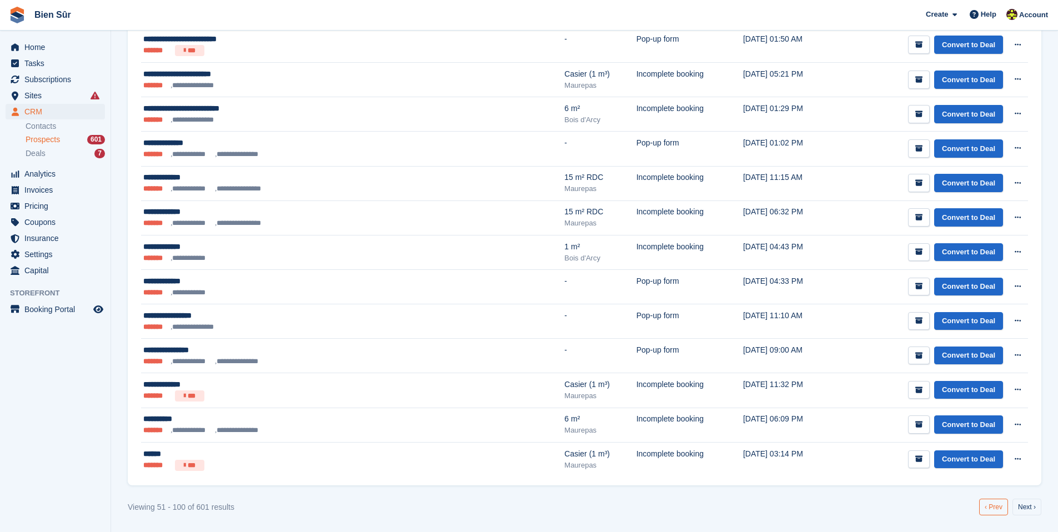
click at [981, 503] on link "‹ Prev" at bounding box center [993, 507] width 29 height 17
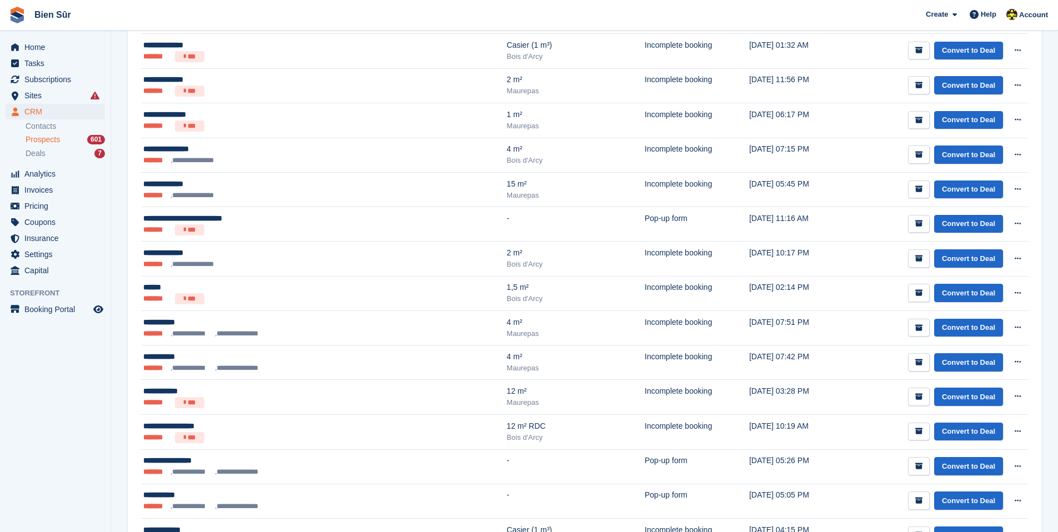
scroll to position [1503, 0]
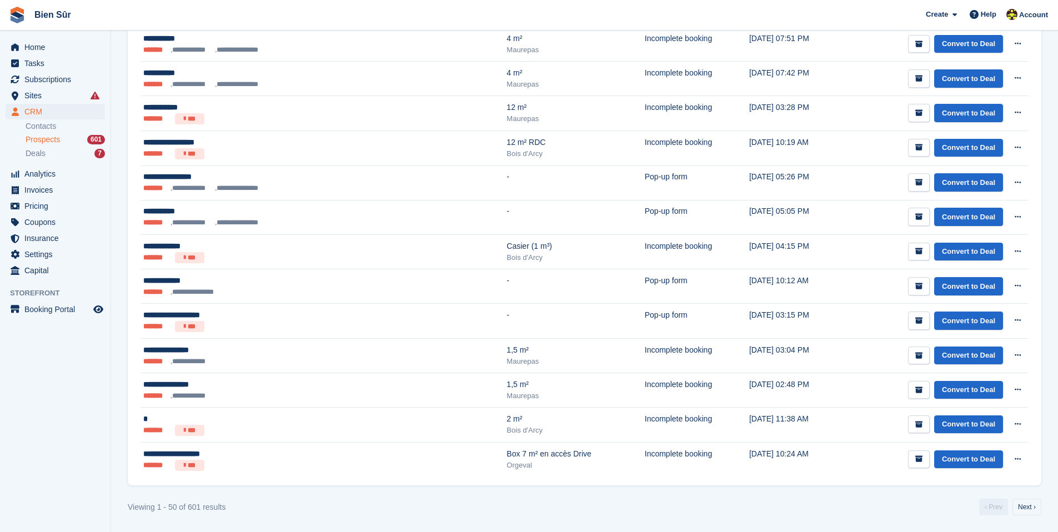
click at [47, 138] on span "Prospects" at bounding box center [43, 139] width 34 height 11
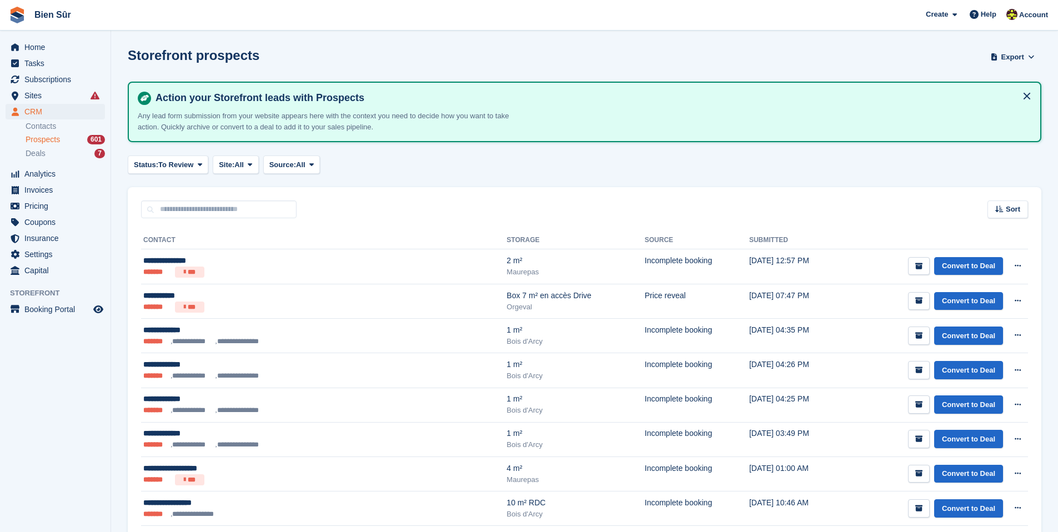
click at [46, 127] on link "Contacts" at bounding box center [65, 126] width 79 height 11
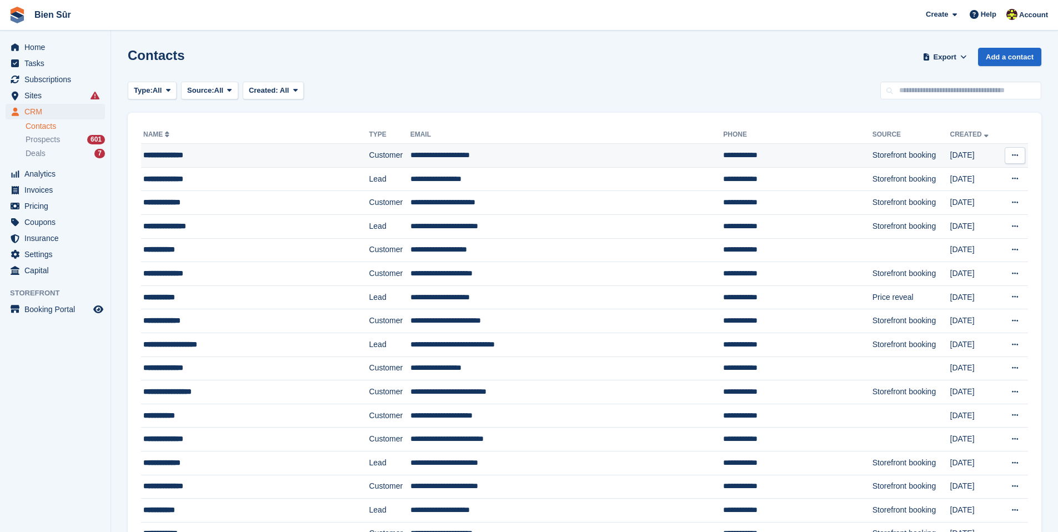
click at [237, 150] on div "**********" at bounding box center [235, 155] width 184 height 12
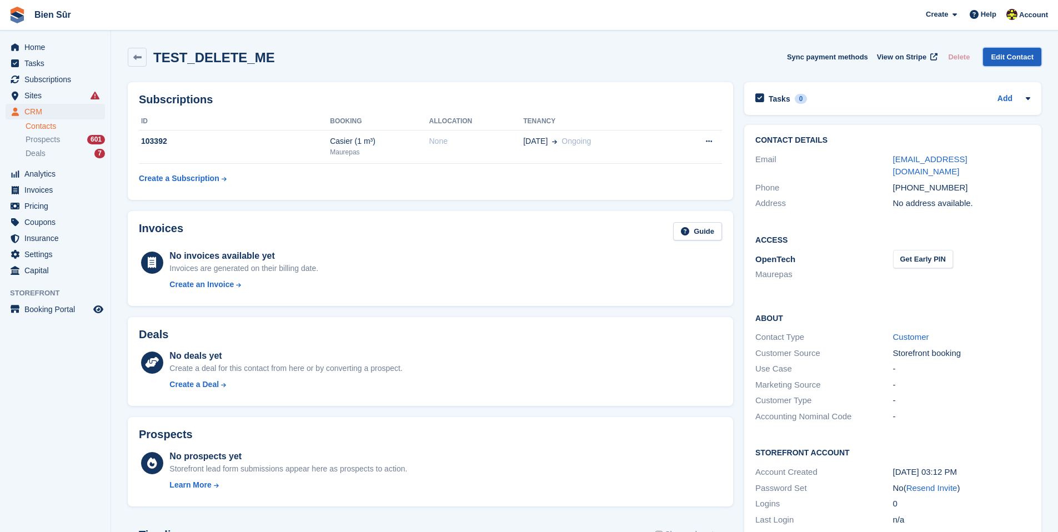
click at [1012, 62] on link "Edit Contact" at bounding box center [1012, 57] width 58 height 18
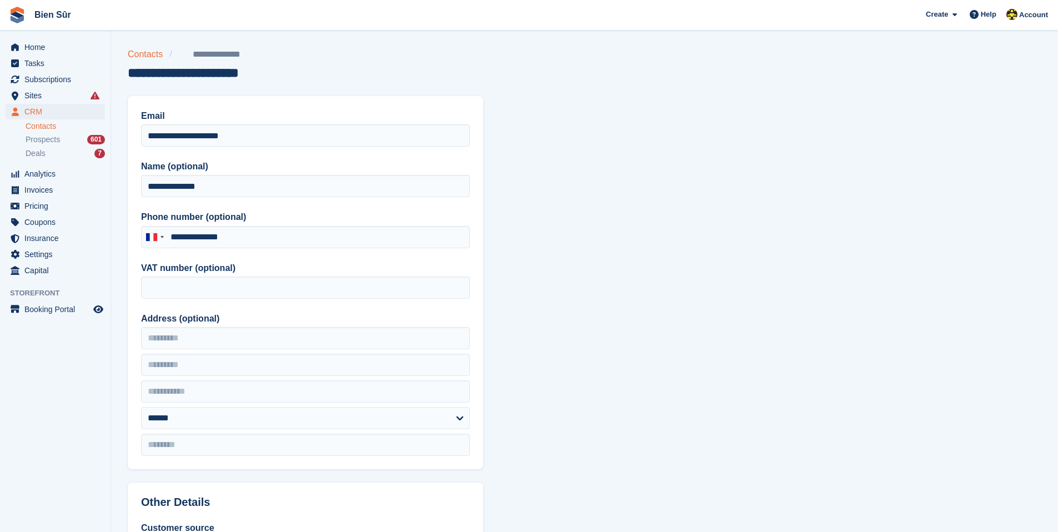
click at [140, 55] on link "Contacts" at bounding box center [149, 54] width 42 height 13
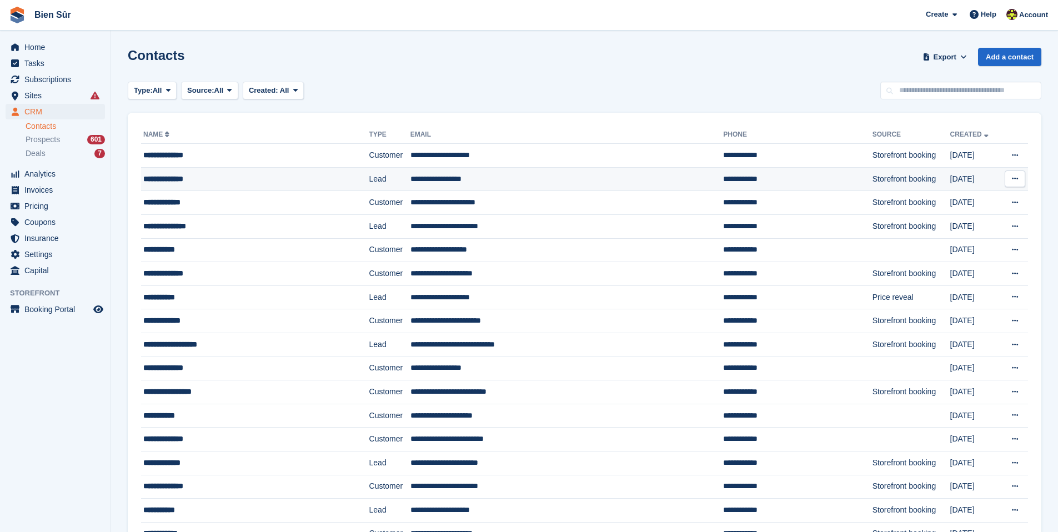
click at [1018, 179] on button at bounding box center [1015, 179] width 21 height 17
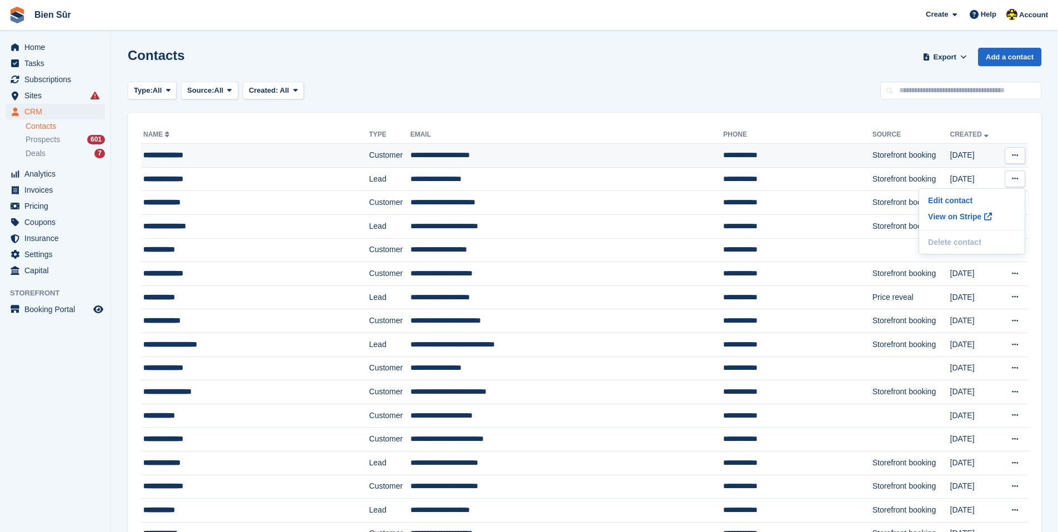
click at [1016, 158] on icon at bounding box center [1015, 155] width 6 height 7
click at [66, 142] on div "Prospects 601" at bounding box center [65, 139] width 79 height 11
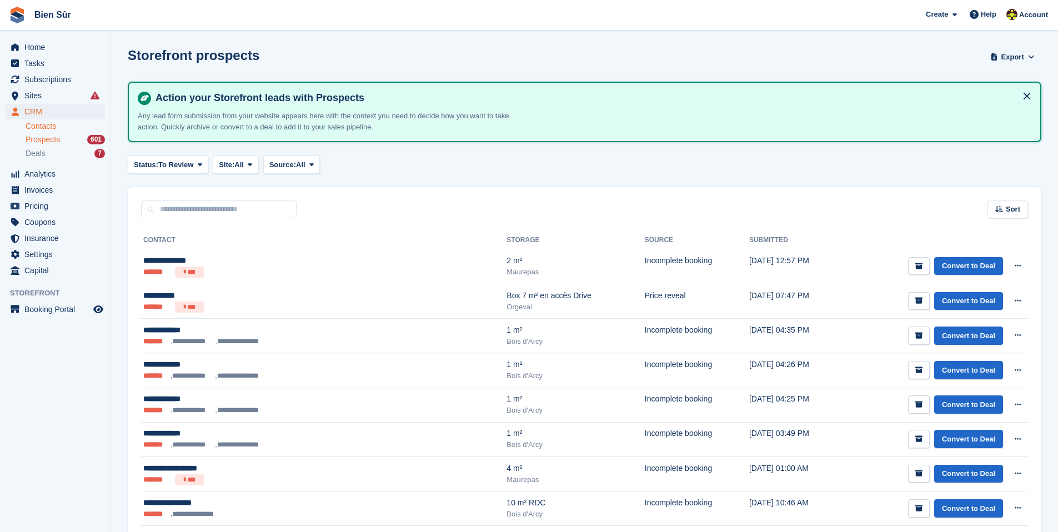
click at [52, 131] on link "Contacts" at bounding box center [65, 126] width 79 height 11
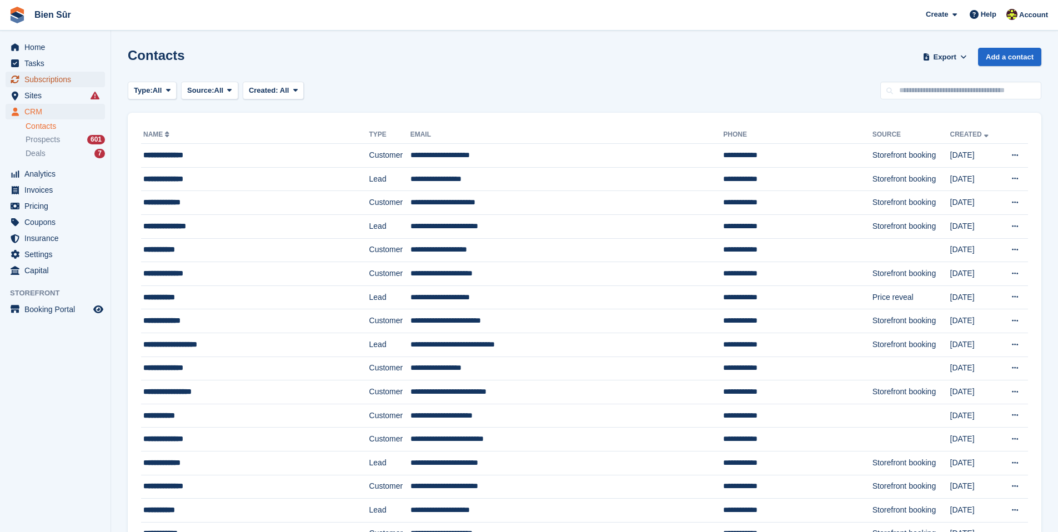
click at [57, 74] on span "Subscriptions" at bounding box center [57, 80] width 67 height 16
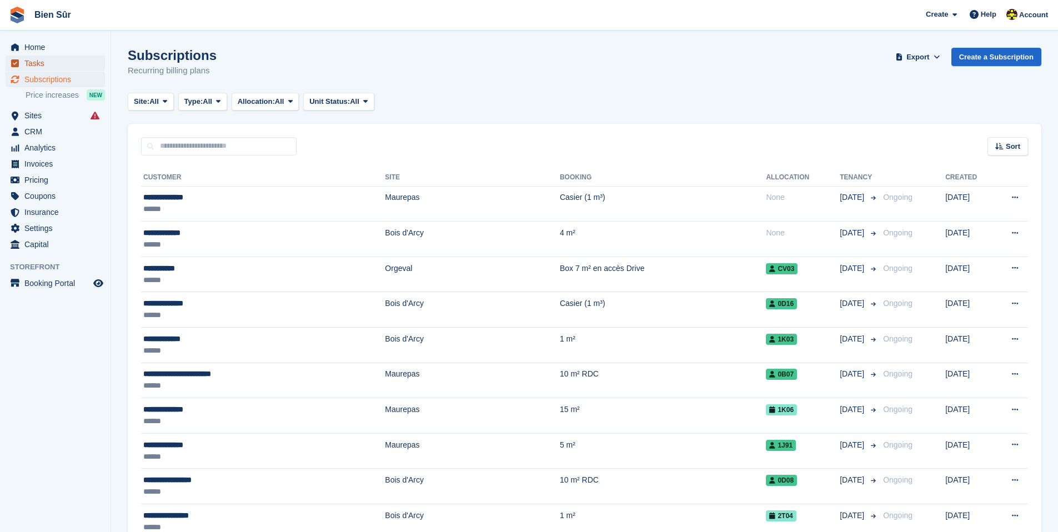
click at [49, 66] on span "Tasks" at bounding box center [57, 64] width 67 height 16
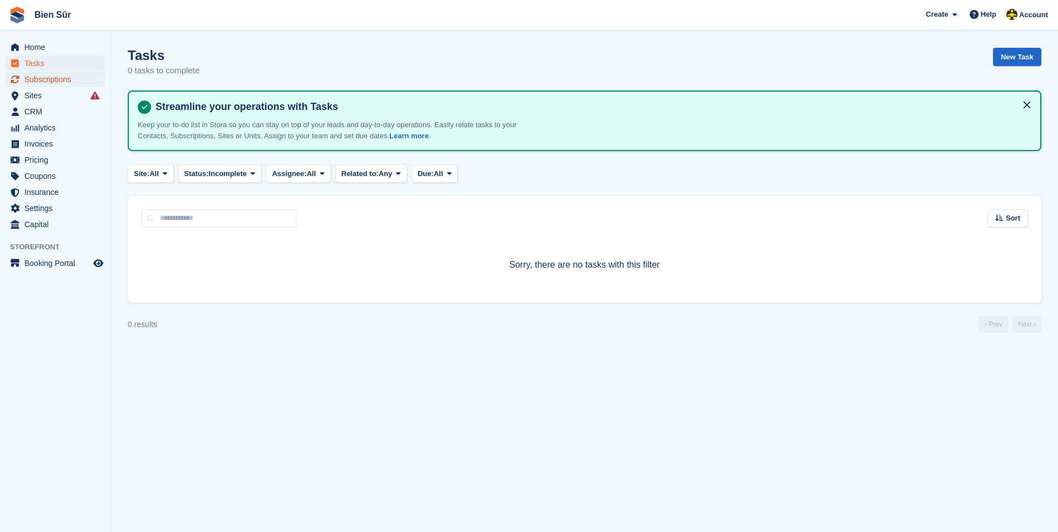
click at [47, 77] on span "Subscriptions" at bounding box center [57, 80] width 67 height 16
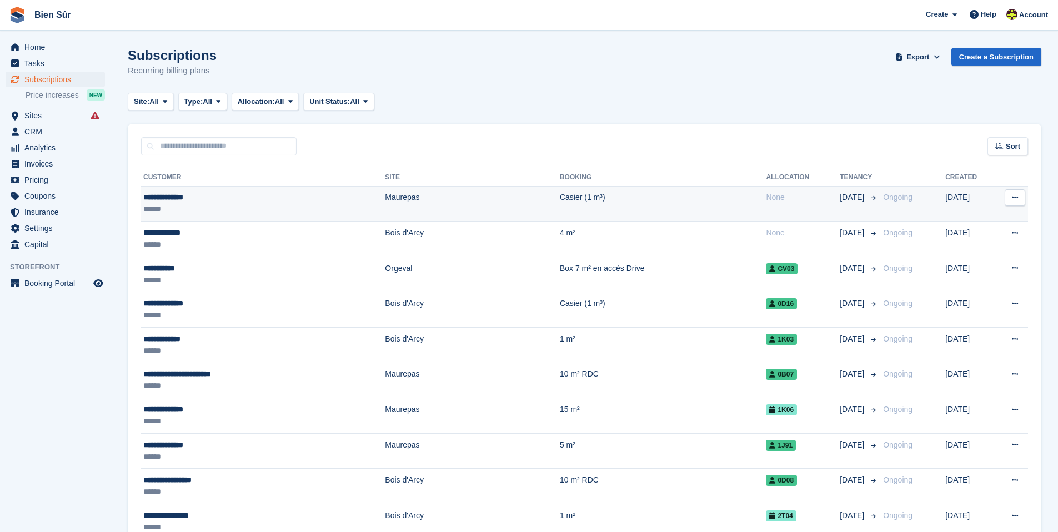
click at [1011, 201] on button at bounding box center [1015, 197] width 21 height 17
click at [979, 246] on p "Cancel subscription" at bounding box center [972, 243] width 97 height 14
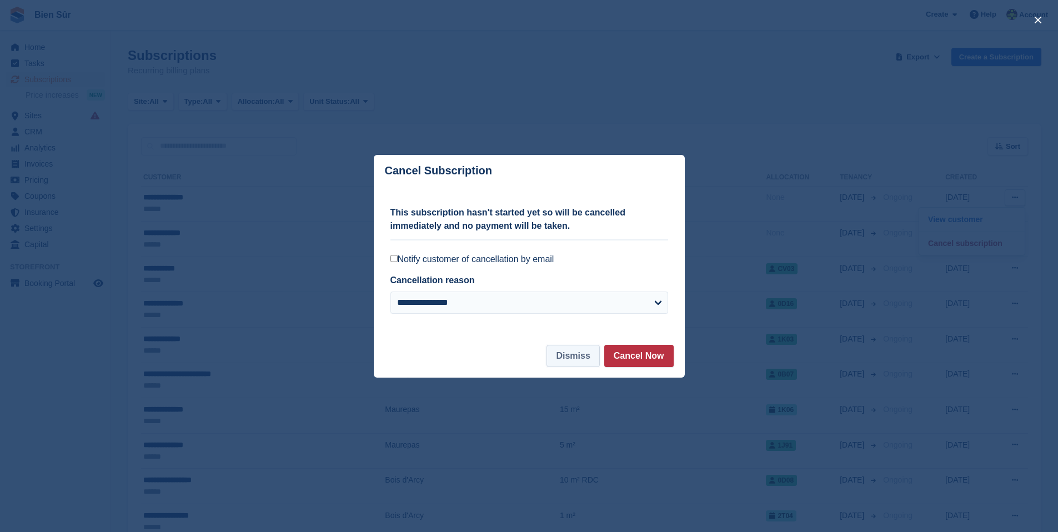
click at [559, 349] on button "Dismiss" at bounding box center [573, 356] width 53 height 22
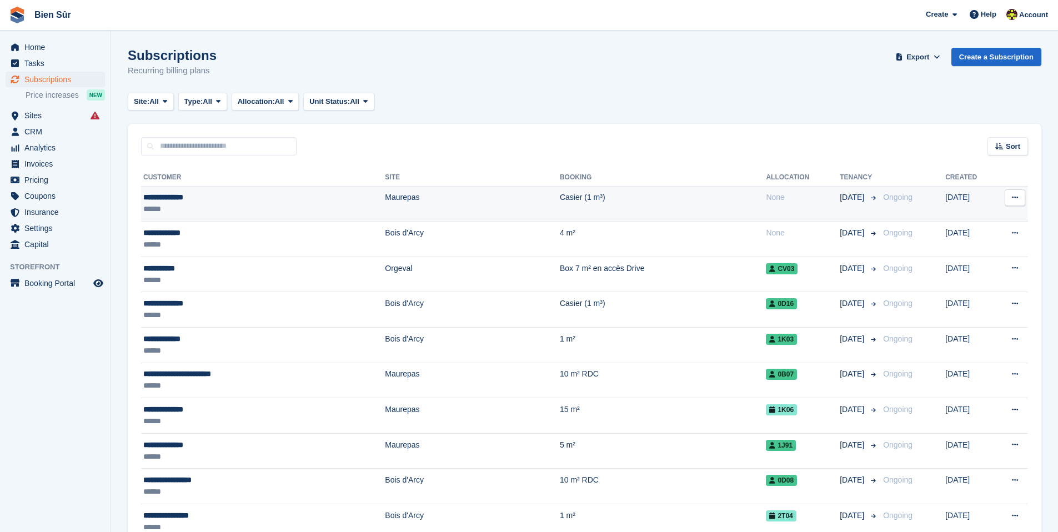
click at [408, 203] on td "Maurepas" at bounding box center [472, 204] width 175 height 36
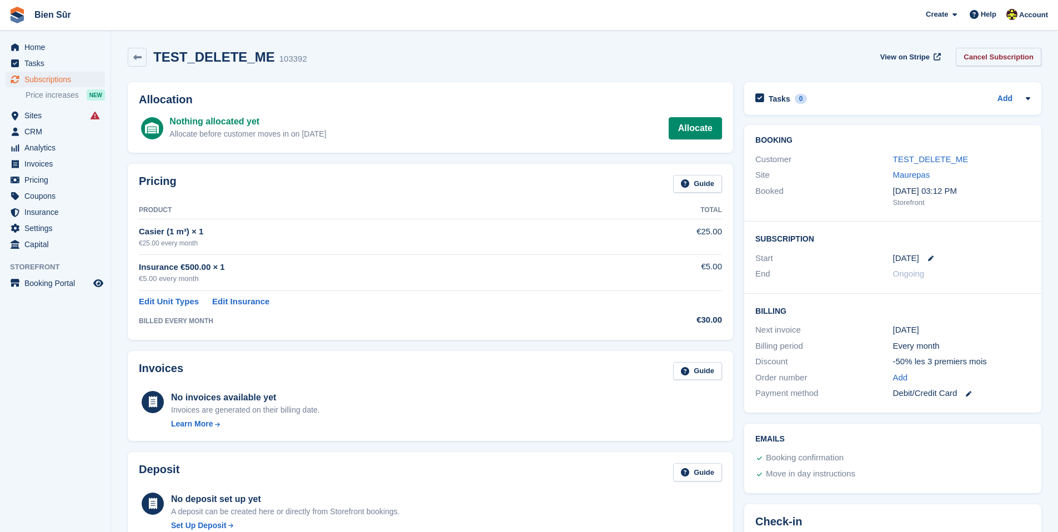
click at [1016, 61] on link "Cancel Subscription" at bounding box center [999, 57] width 86 height 18
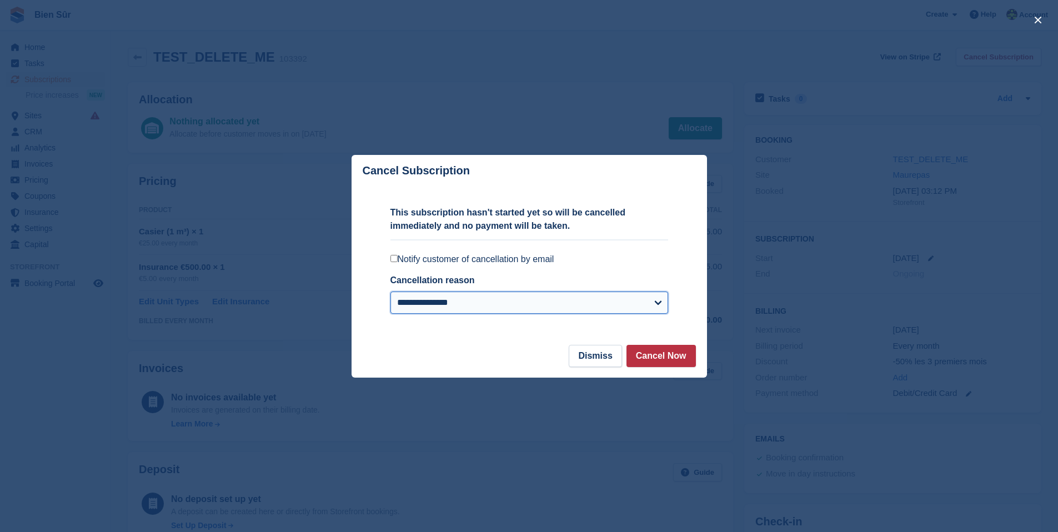
click at [649, 312] on select "**********" at bounding box center [530, 303] width 278 height 22
click at [678, 354] on button "Cancel Now" at bounding box center [661, 356] width 69 height 22
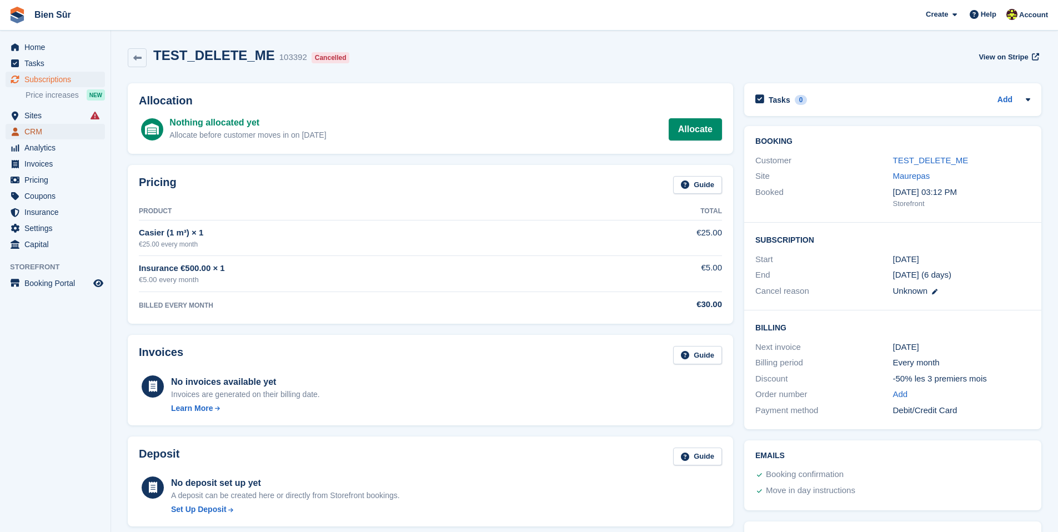
click at [38, 129] on span "CRM" at bounding box center [57, 132] width 67 height 16
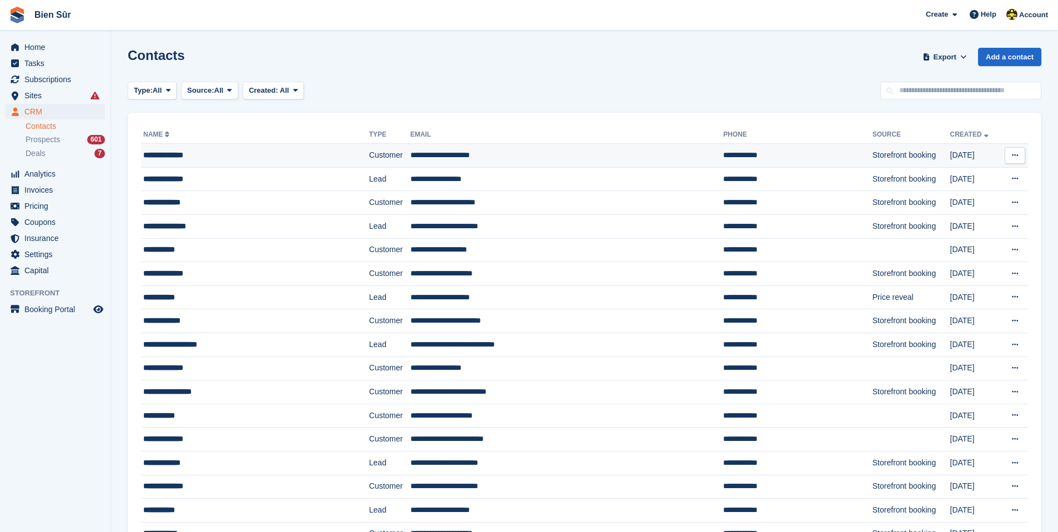
click at [1014, 155] on icon at bounding box center [1015, 155] width 6 height 7
click at [288, 152] on div "**********" at bounding box center [235, 155] width 184 height 12
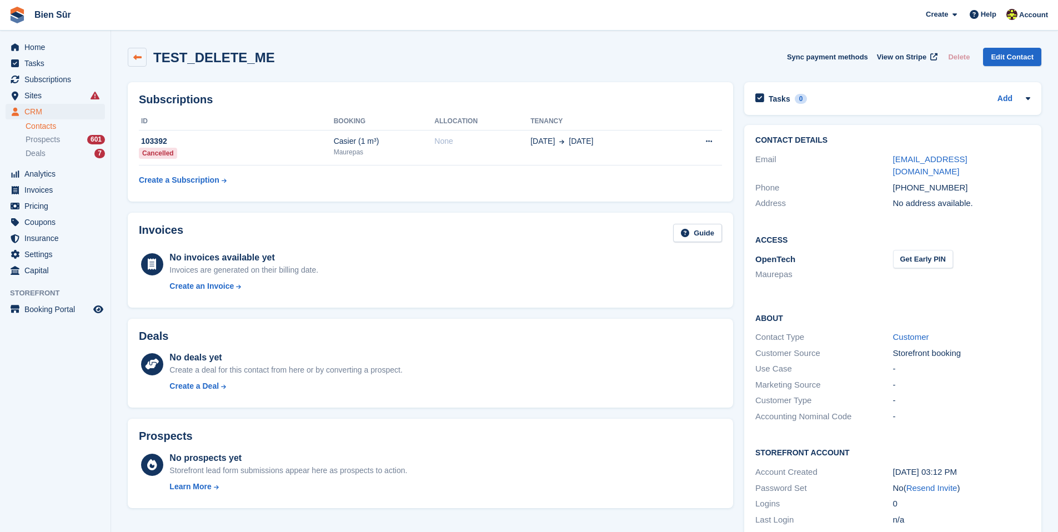
click at [133, 53] on icon at bounding box center [137, 57] width 8 height 8
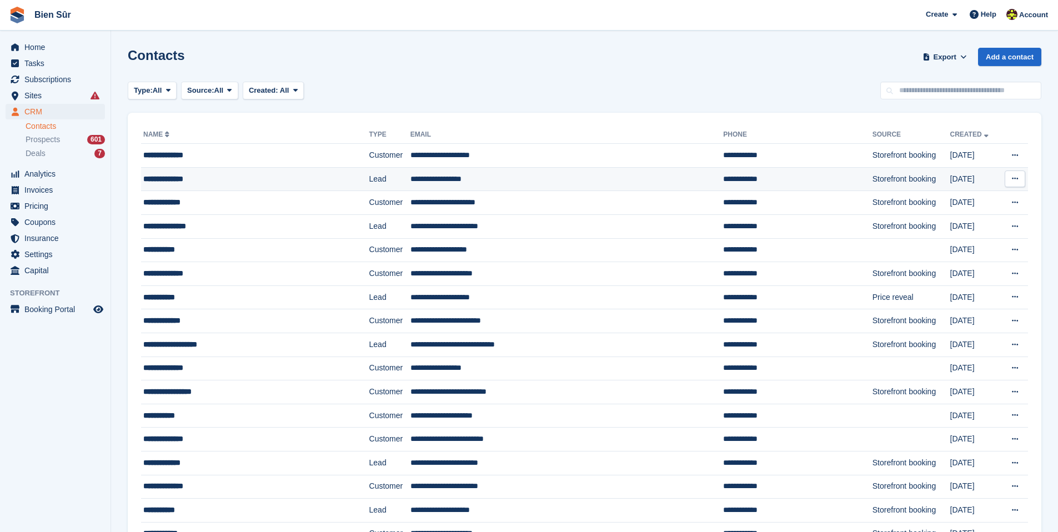
click at [205, 176] on div "**********" at bounding box center [235, 179] width 184 height 12
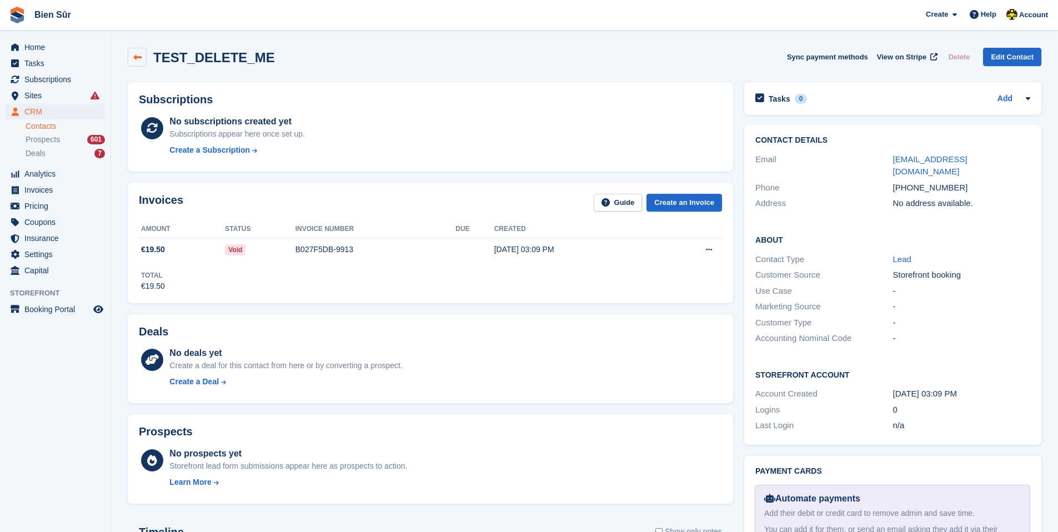
click at [138, 58] on icon at bounding box center [137, 57] width 8 height 8
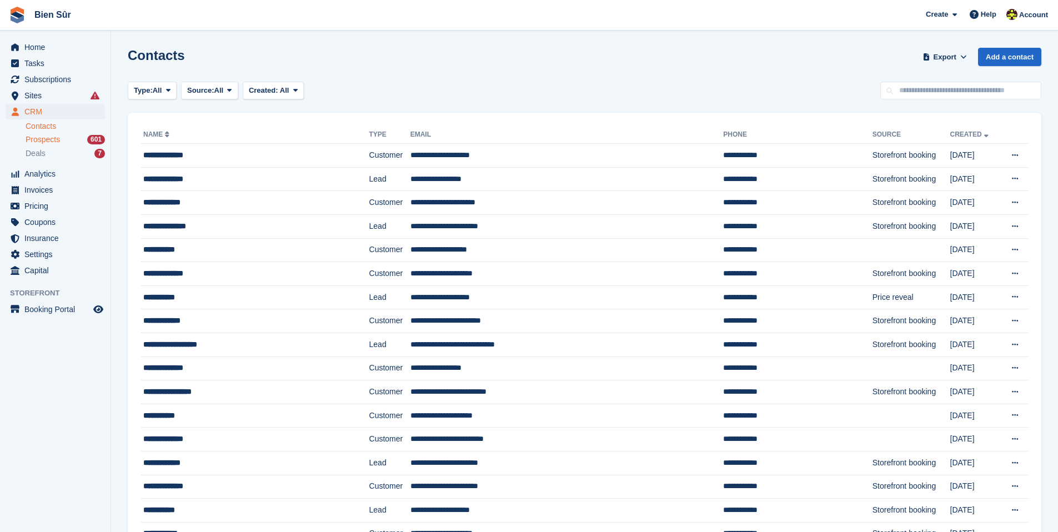
click at [47, 143] on span "Prospects" at bounding box center [43, 139] width 34 height 11
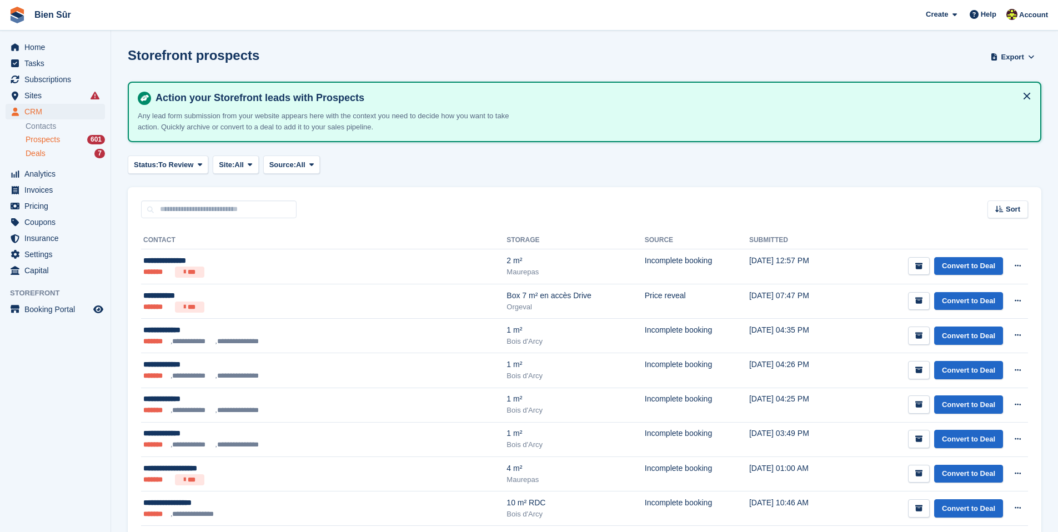
click at [46, 152] on div "Deals 7" at bounding box center [65, 153] width 79 height 11
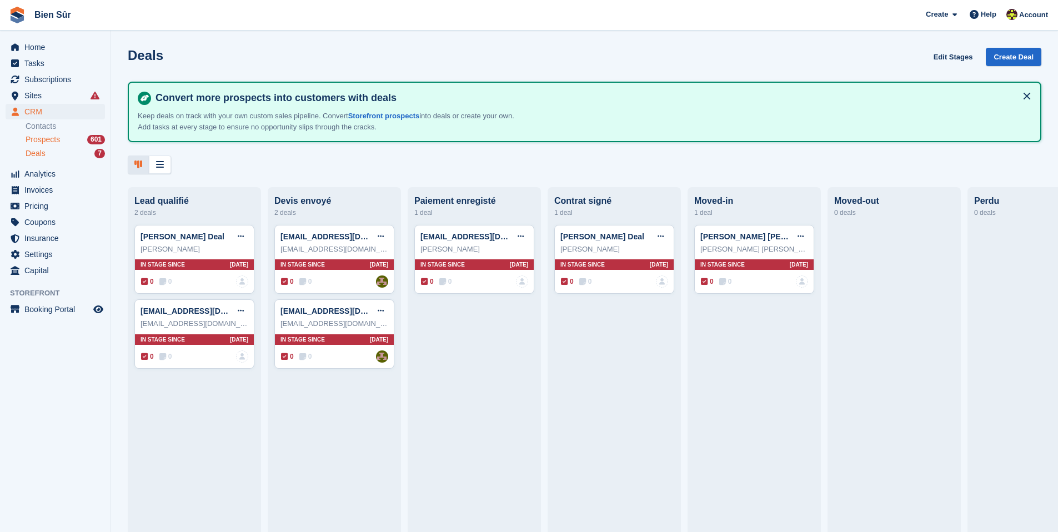
click at [41, 137] on span "Prospects" at bounding box center [43, 139] width 34 height 11
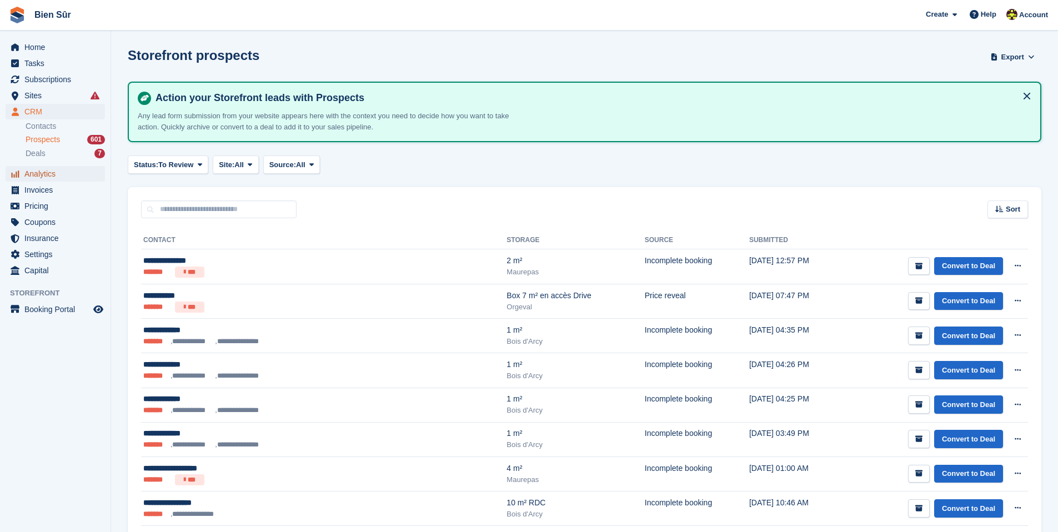
click at [44, 177] on span "Analytics" at bounding box center [57, 174] width 67 height 16
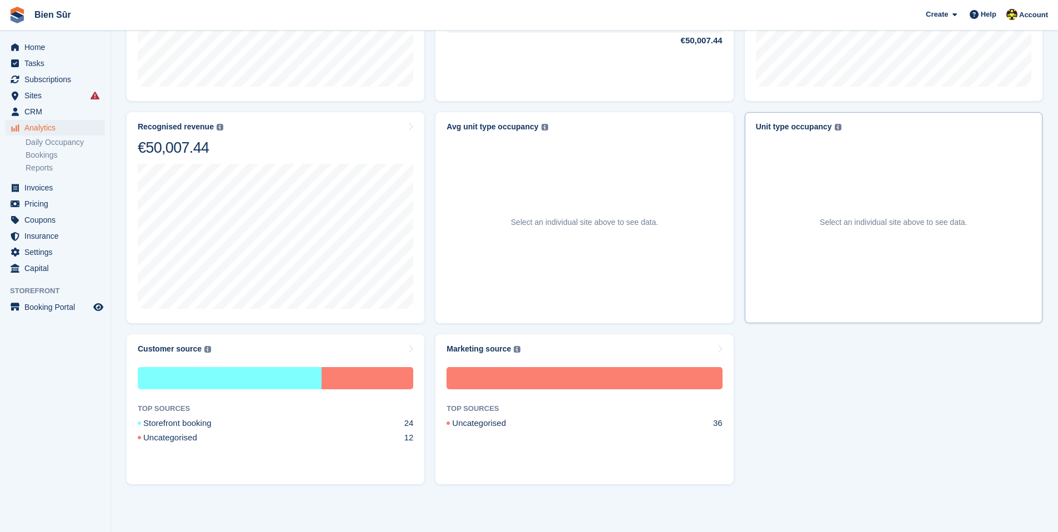
scroll to position [519, 0]
click at [47, 144] on link "Daily Occupancy" at bounding box center [65, 142] width 79 height 11
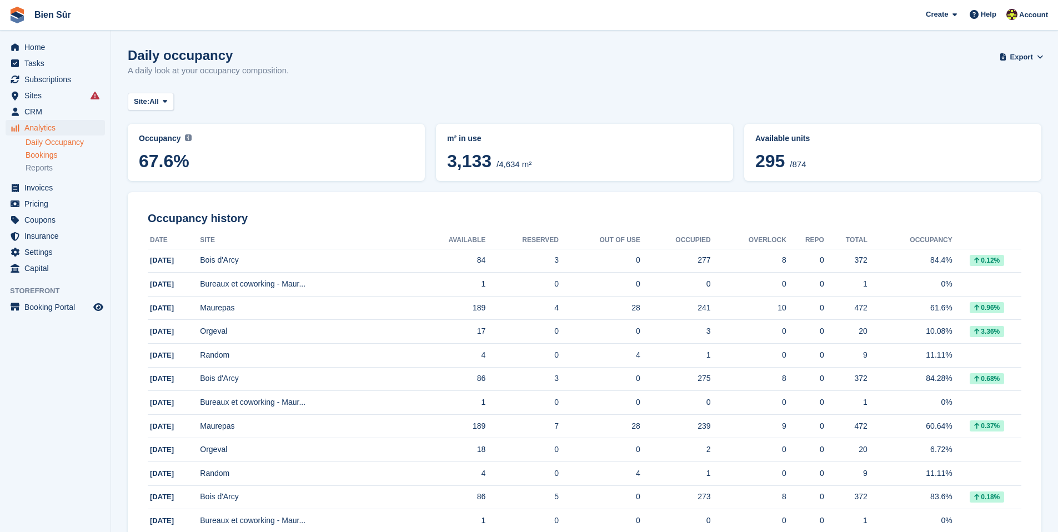
click at [47, 158] on link "Bookings" at bounding box center [65, 155] width 79 height 11
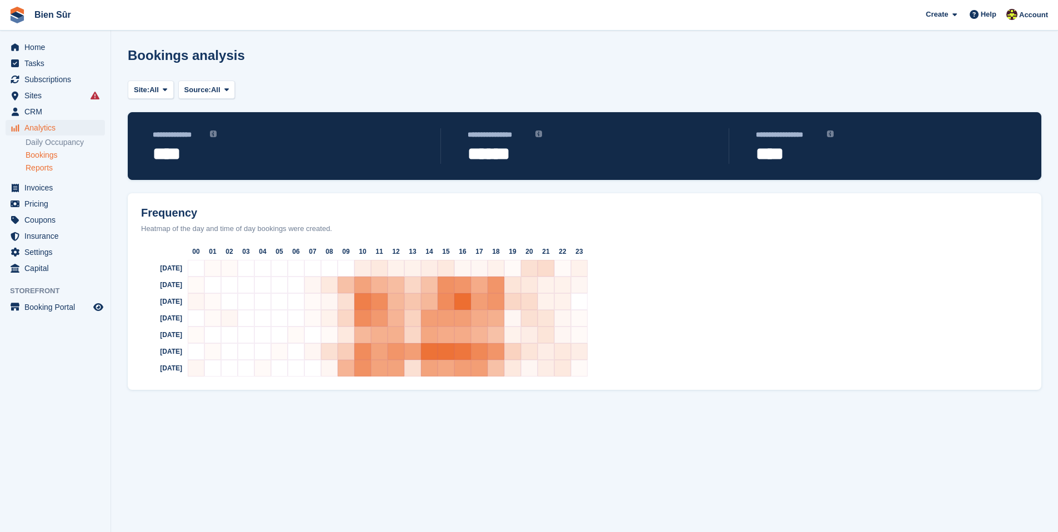
click at [46, 168] on link "Reports" at bounding box center [65, 168] width 79 height 11
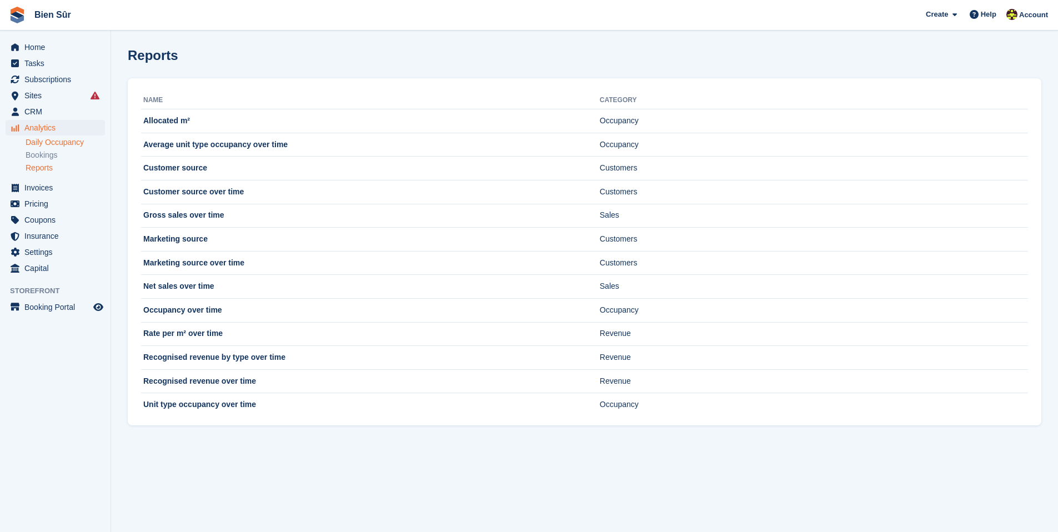
click at [46, 144] on link "Daily Occupancy" at bounding box center [65, 142] width 79 height 11
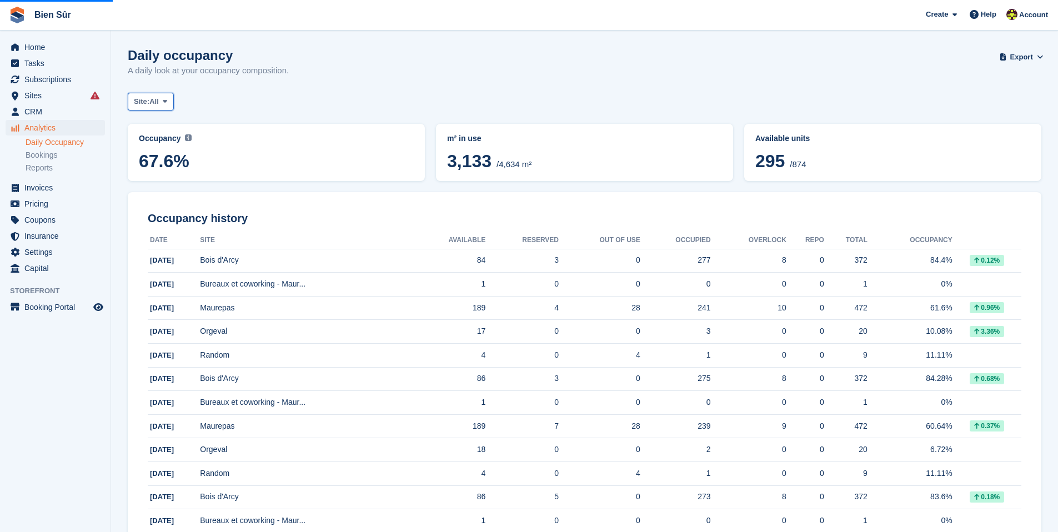
click at [159, 102] on span "All" at bounding box center [153, 101] width 9 height 11
click at [157, 144] on div "Occupancy Current percentage of all currently allocated units in terms of area.…" at bounding box center [276, 152] width 275 height 38
click at [159, 103] on span "All" at bounding box center [153, 101] width 9 height 11
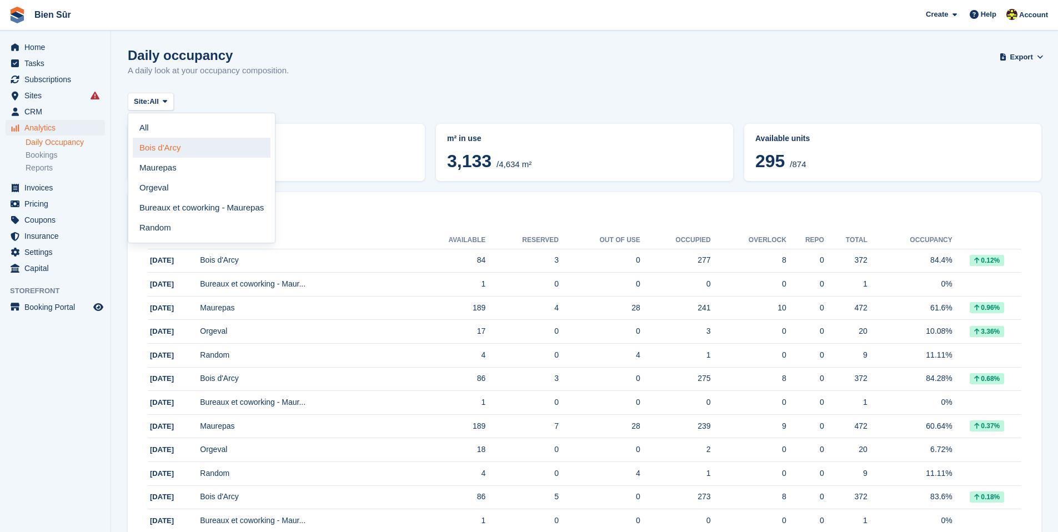
click at [163, 142] on link "Bois d'Arcy" at bounding box center [202, 148] width 138 height 20
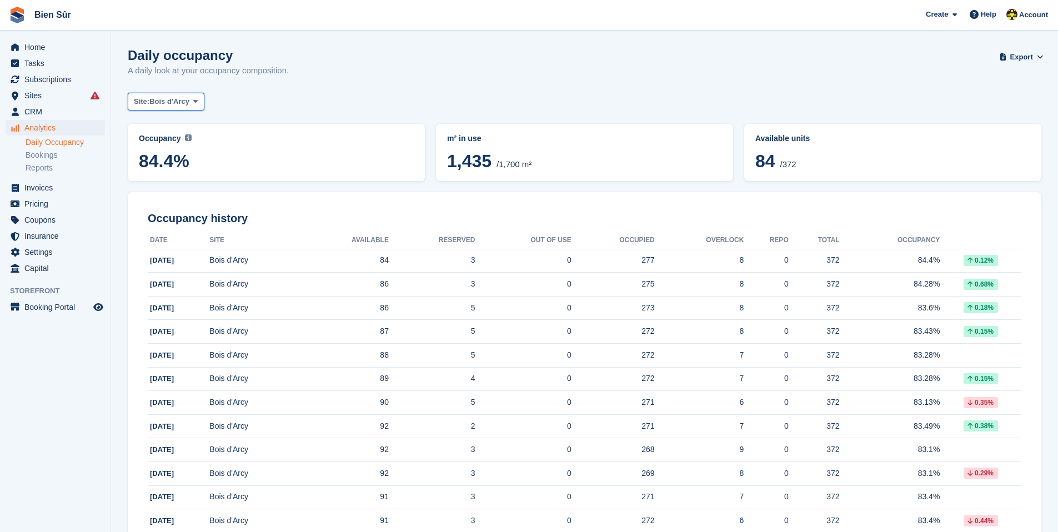
click at [163, 100] on span "Bois d'Arcy" at bounding box center [169, 101] width 40 height 11
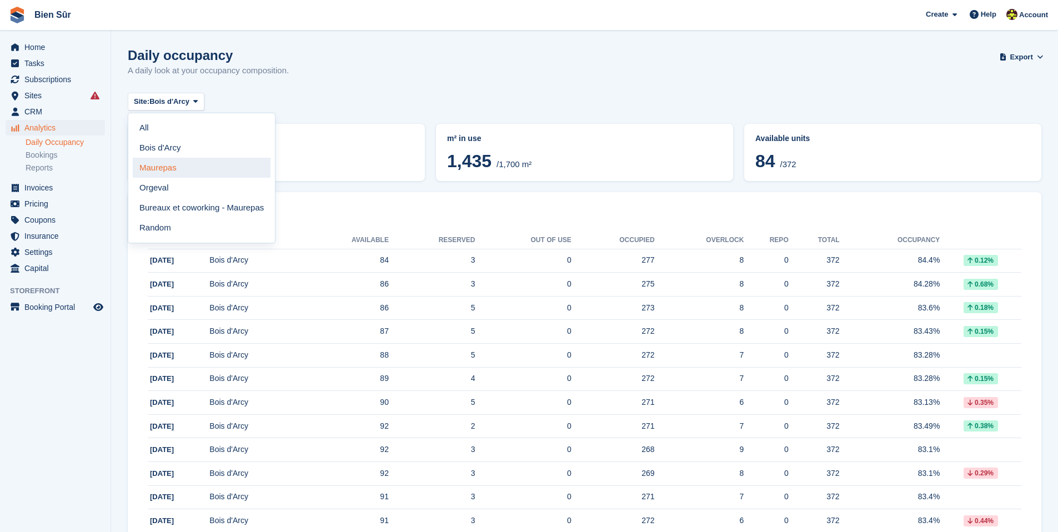
click at [163, 172] on link "Maurepas" at bounding box center [202, 168] width 138 height 20
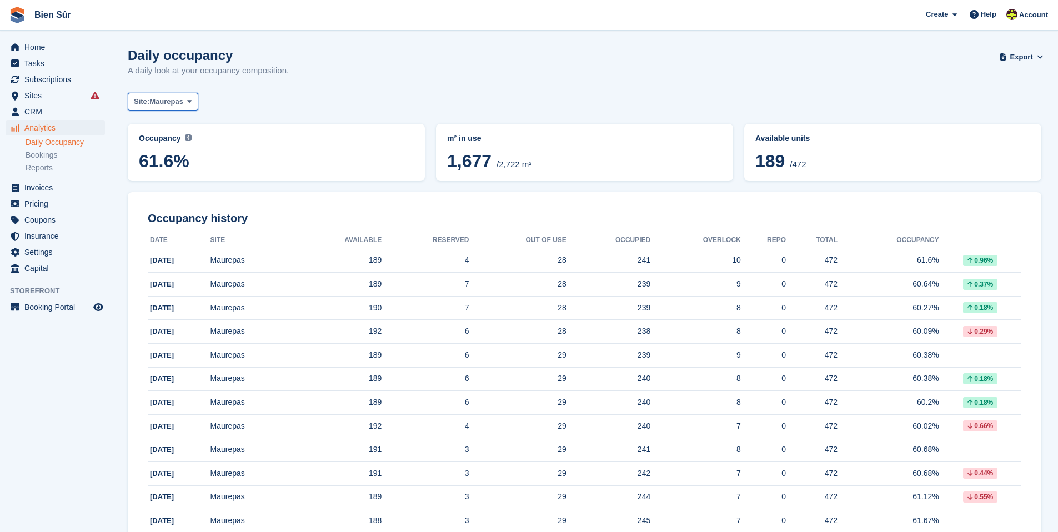
click at [168, 105] on span "Maurepas" at bounding box center [166, 101] width 34 height 11
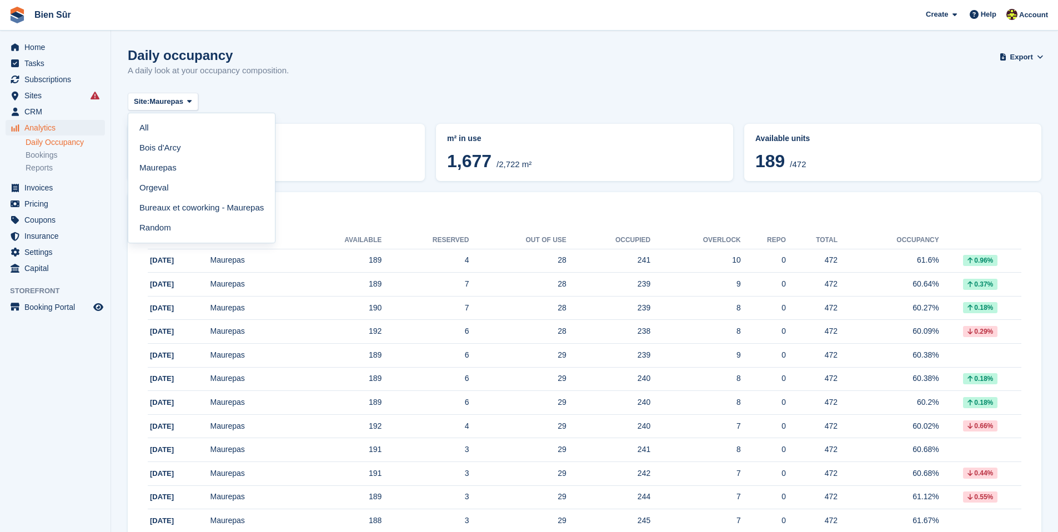
click at [325, 101] on div "Site: Maurepas All Bois d'Arcy Maurepas Orgeval Bureaux et coworking - Maurepas…" at bounding box center [585, 102] width 914 height 18
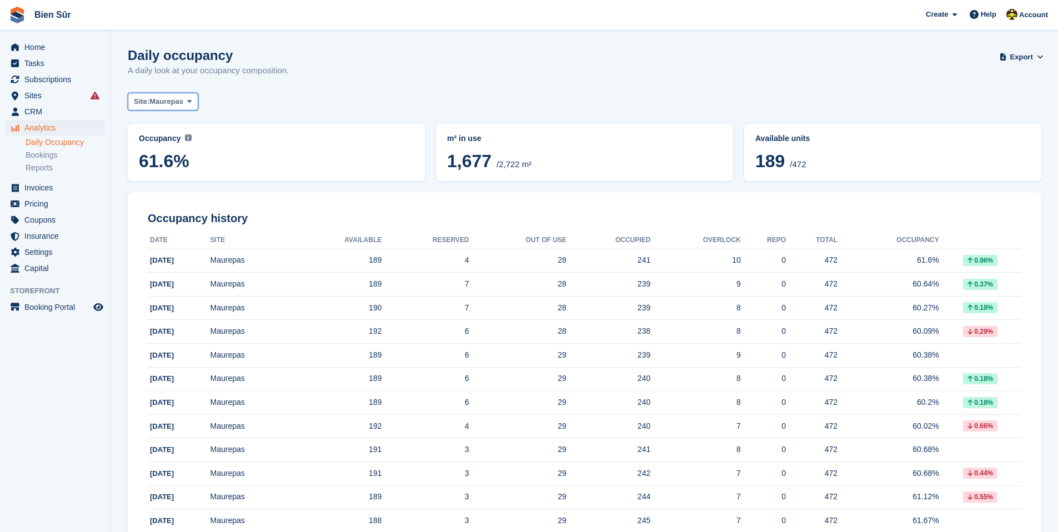
click at [192, 98] on icon at bounding box center [189, 101] width 4 height 7
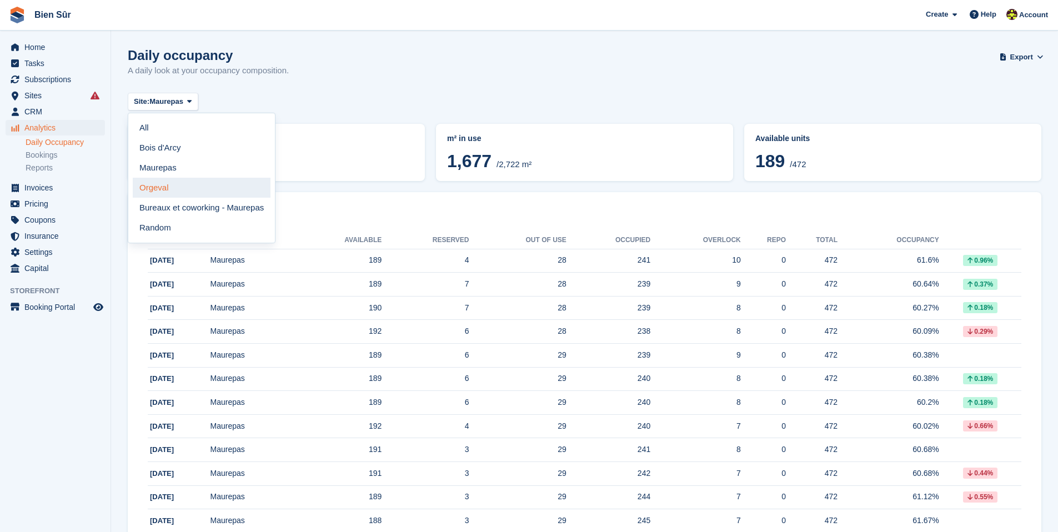
click at [158, 183] on link "Orgeval" at bounding box center [202, 188] width 138 height 20
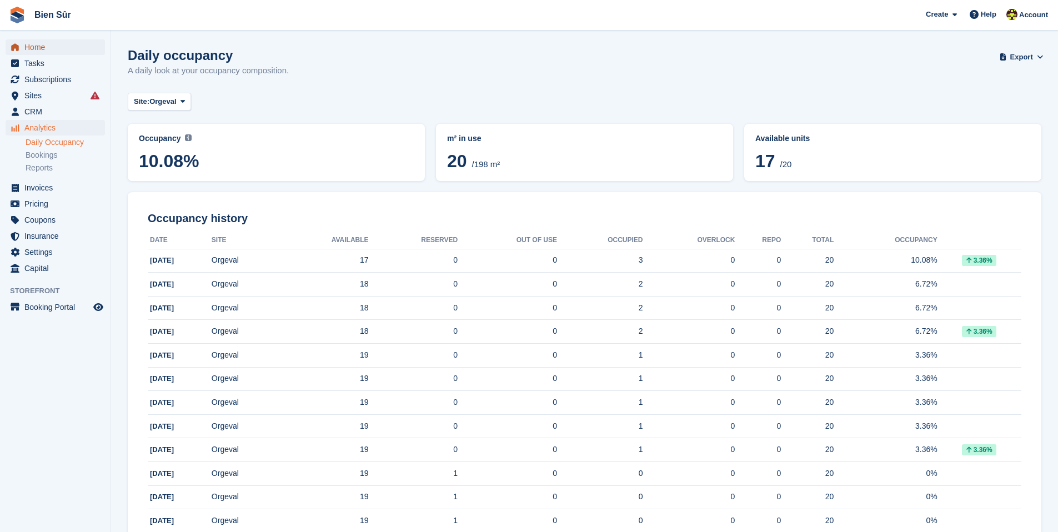
click at [54, 48] on span "Home" at bounding box center [57, 47] width 67 height 16
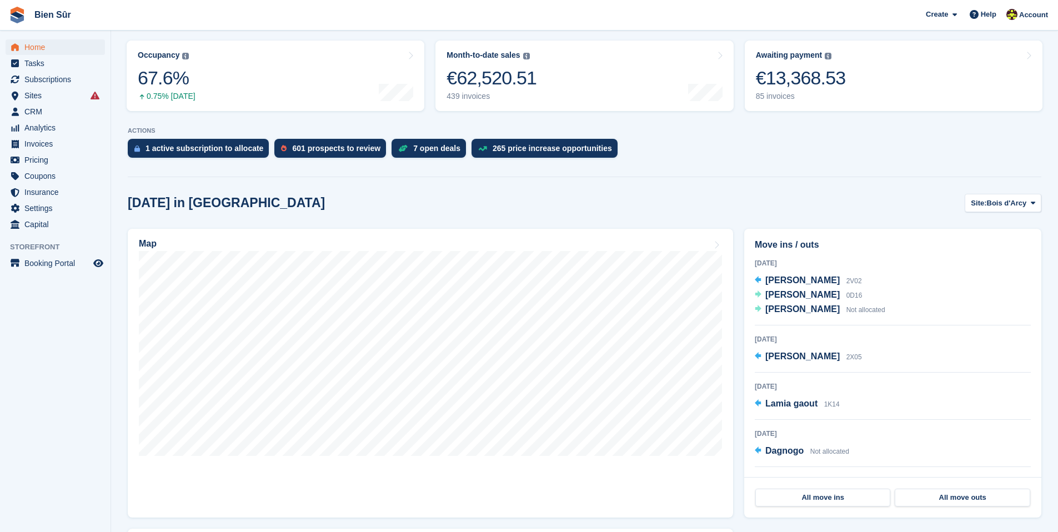
scroll to position [382, 0]
